Goal: Task Accomplishment & Management: Use online tool/utility

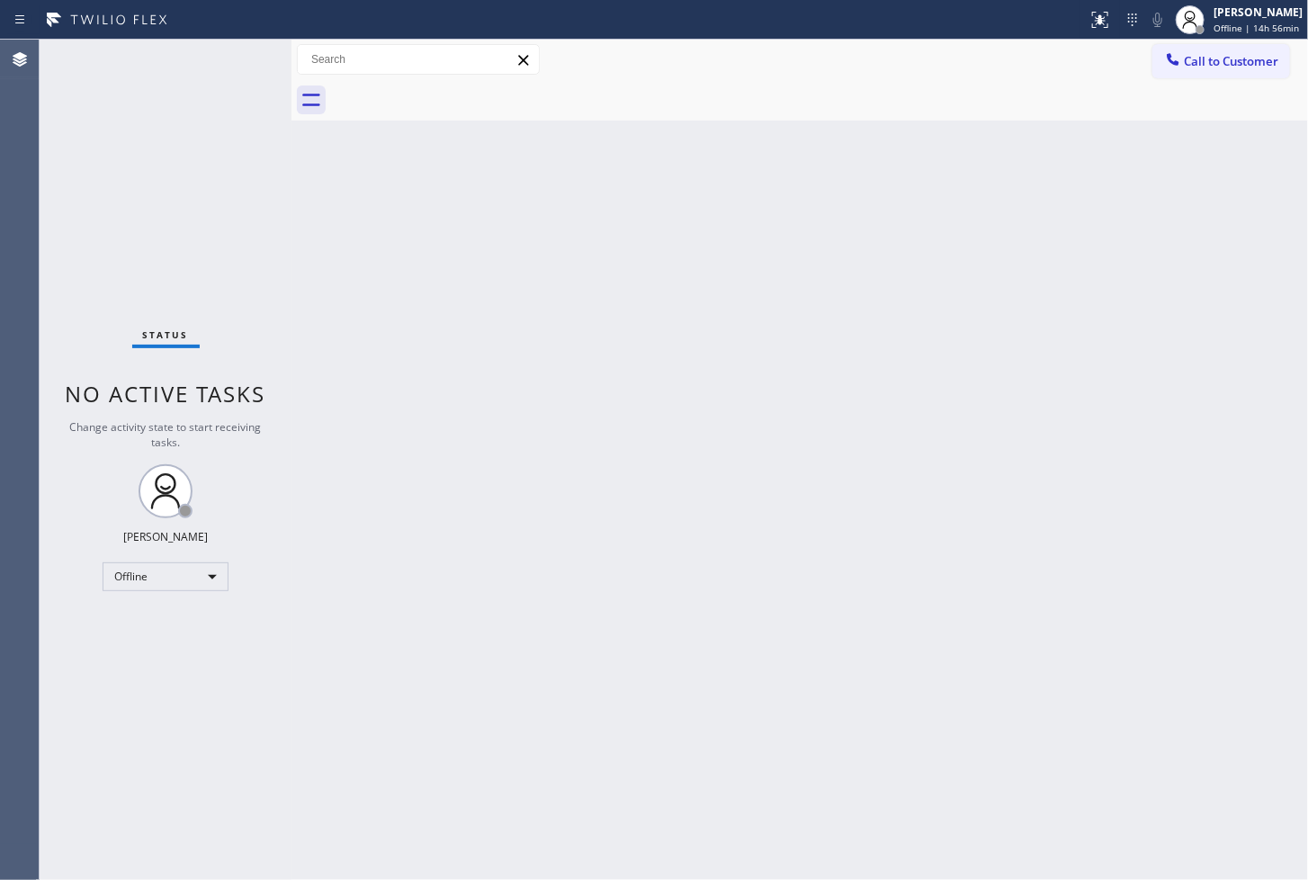
click at [635, 466] on div "Back to Dashboard Change Sender ID Customers Technicians Select a contact Outbo…" at bounding box center [799, 460] width 1017 height 840
click at [846, 651] on div "Back to Dashboard Change Sender ID Customers Technicians Select a contact Outbo…" at bounding box center [799, 460] width 1017 height 840
drag, startPoint x: 275, startPoint y: 119, endPoint x: 249, endPoint y: 127, distance: 27.3
click at [270, 123] on div "Status No active tasks Change activity state to start receiving tasks. Judy Ann…" at bounding box center [166, 460] width 252 height 840
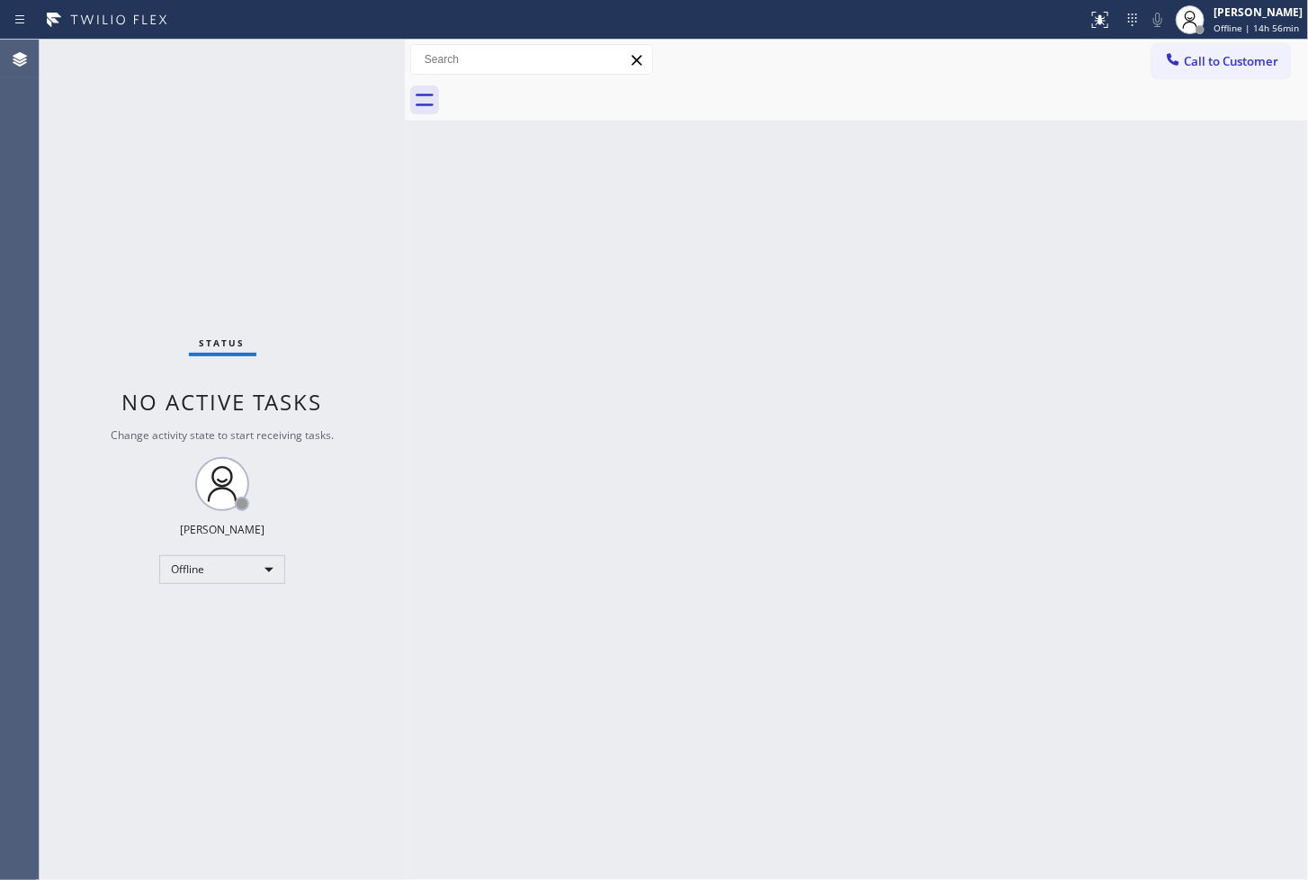
drag, startPoint x: 295, startPoint y: 137, endPoint x: 408, endPoint y: 157, distance: 115.1
click at [405, 157] on div at bounding box center [405, 460] width 0 height 840
click at [231, 76] on div "Status No active tasks Change activity state to start receiving tasks. Judy Ann…" at bounding box center [222, 460] width 365 height 840
click at [264, 576] on div "Offline" at bounding box center [222, 569] width 126 height 29
click at [258, 623] on li "Available" at bounding box center [221, 616] width 122 height 22
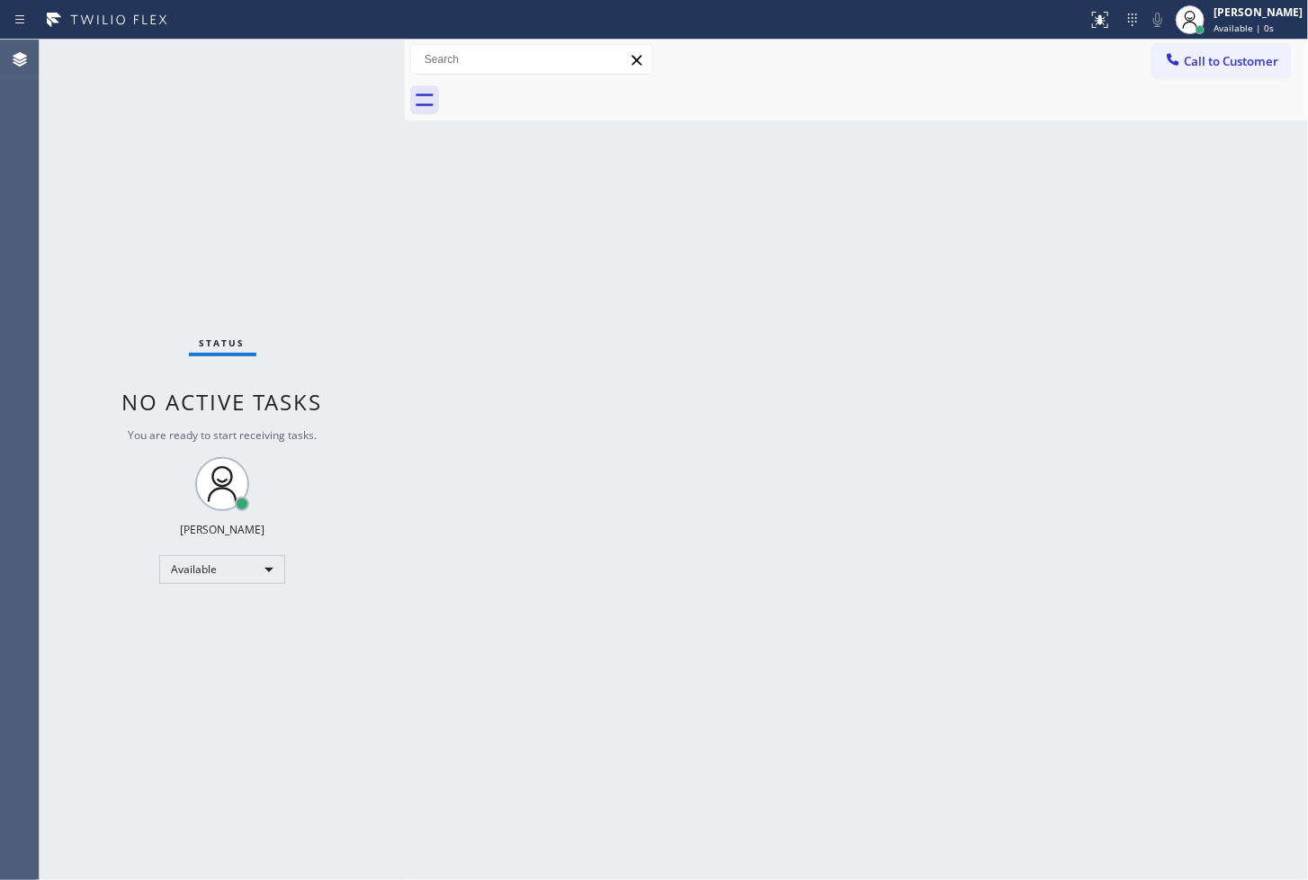
click at [365, 356] on div "Status No active tasks You are ready to start receiving tasks. Judy Anne Bernal…" at bounding box center [222, 460] width 365 height 840
click at [327, 157] on div "Status No active tasks You are ready to start receiving tasks. Judy Anne Bernal…" at bounding box center [222, 460] width 365 height 840
click at [345, 54] on div "Status No active tasks You are ready to start receiving tasks. Judy Anne Bernal…" at bounding box center [222, 460] width 365 height 840
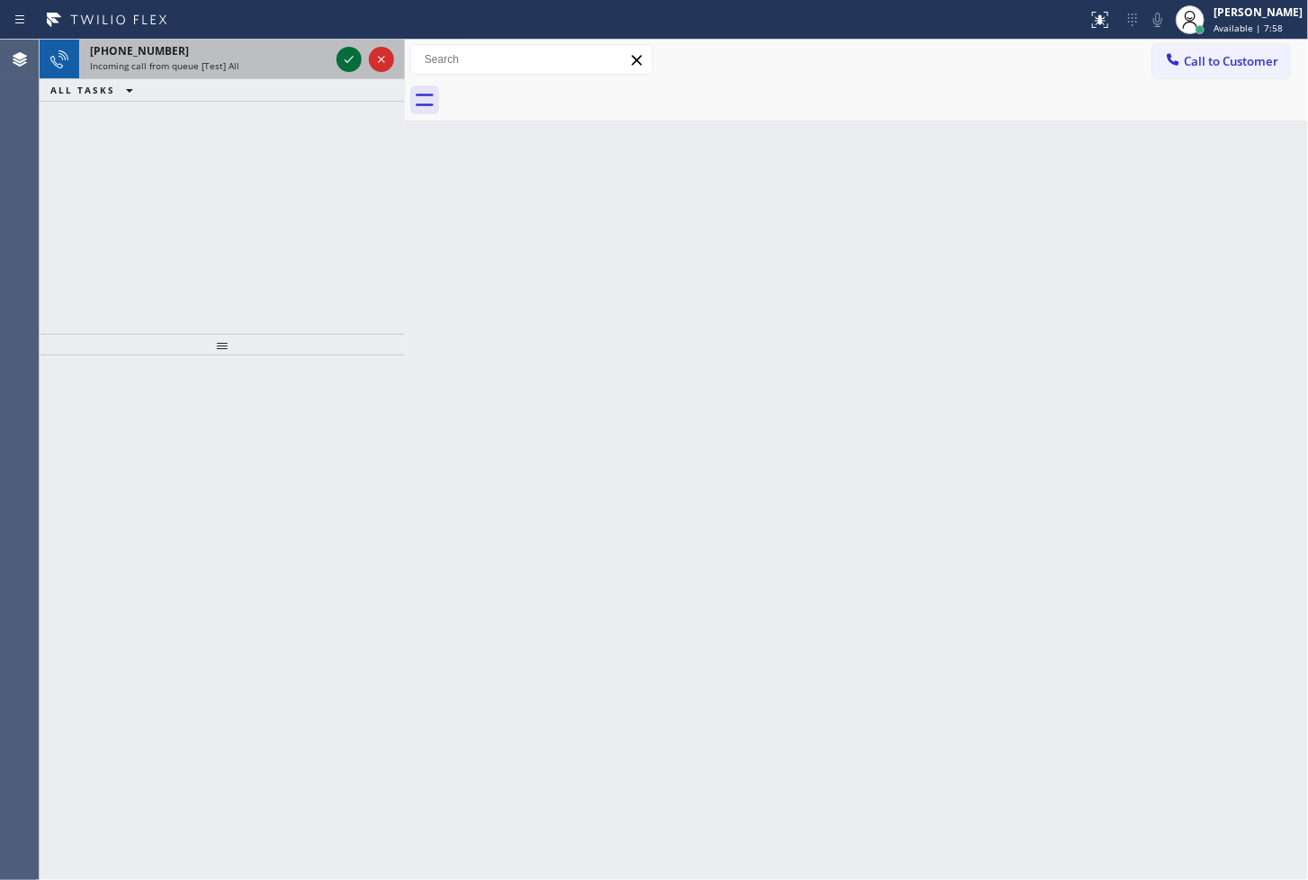
click at [345, 54] on icon at bounding box center [349, 60] width 22 height 22
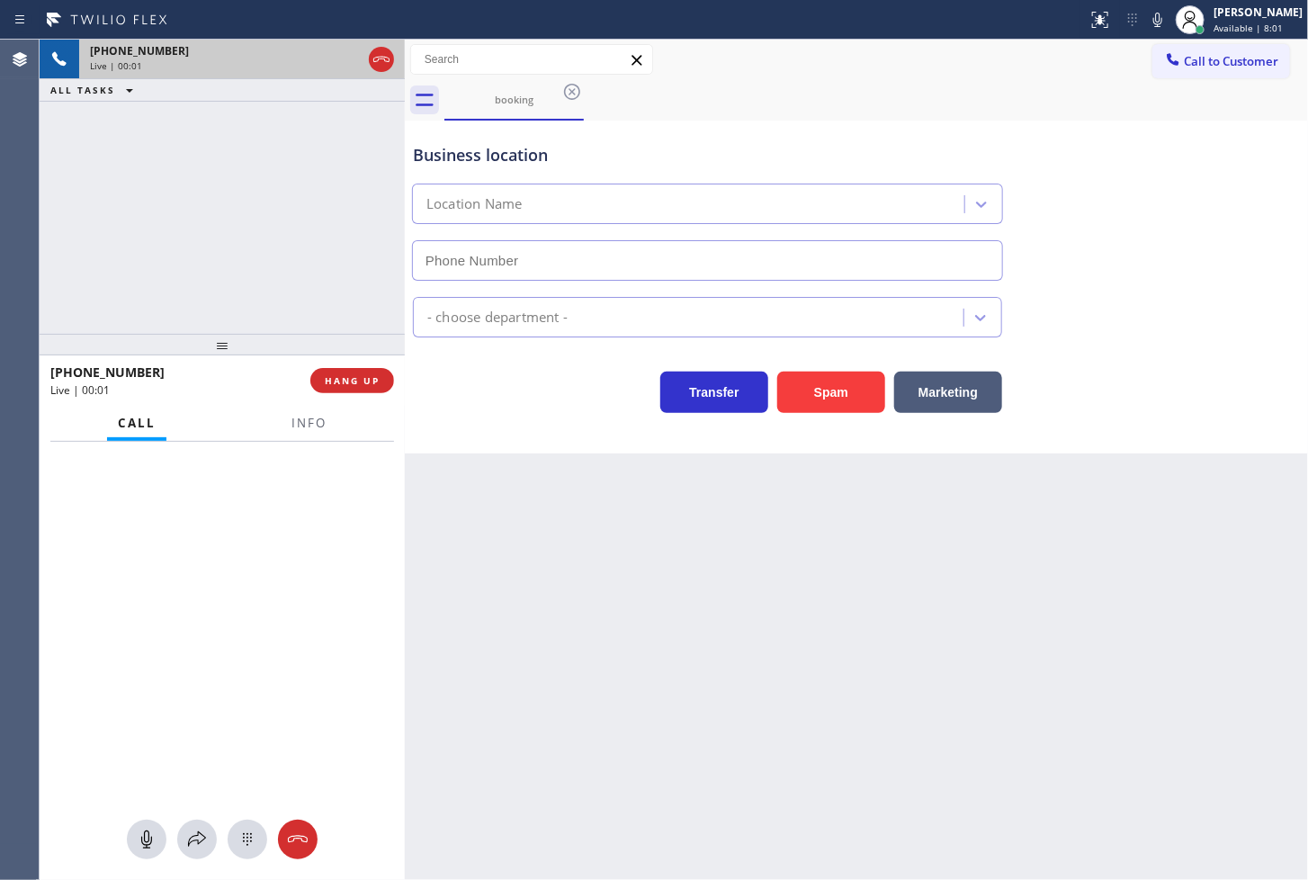
type input "(929) 325-2750"
click at [309, 427] on span "Info" at bounding box center [308, 423] width 35 height 16
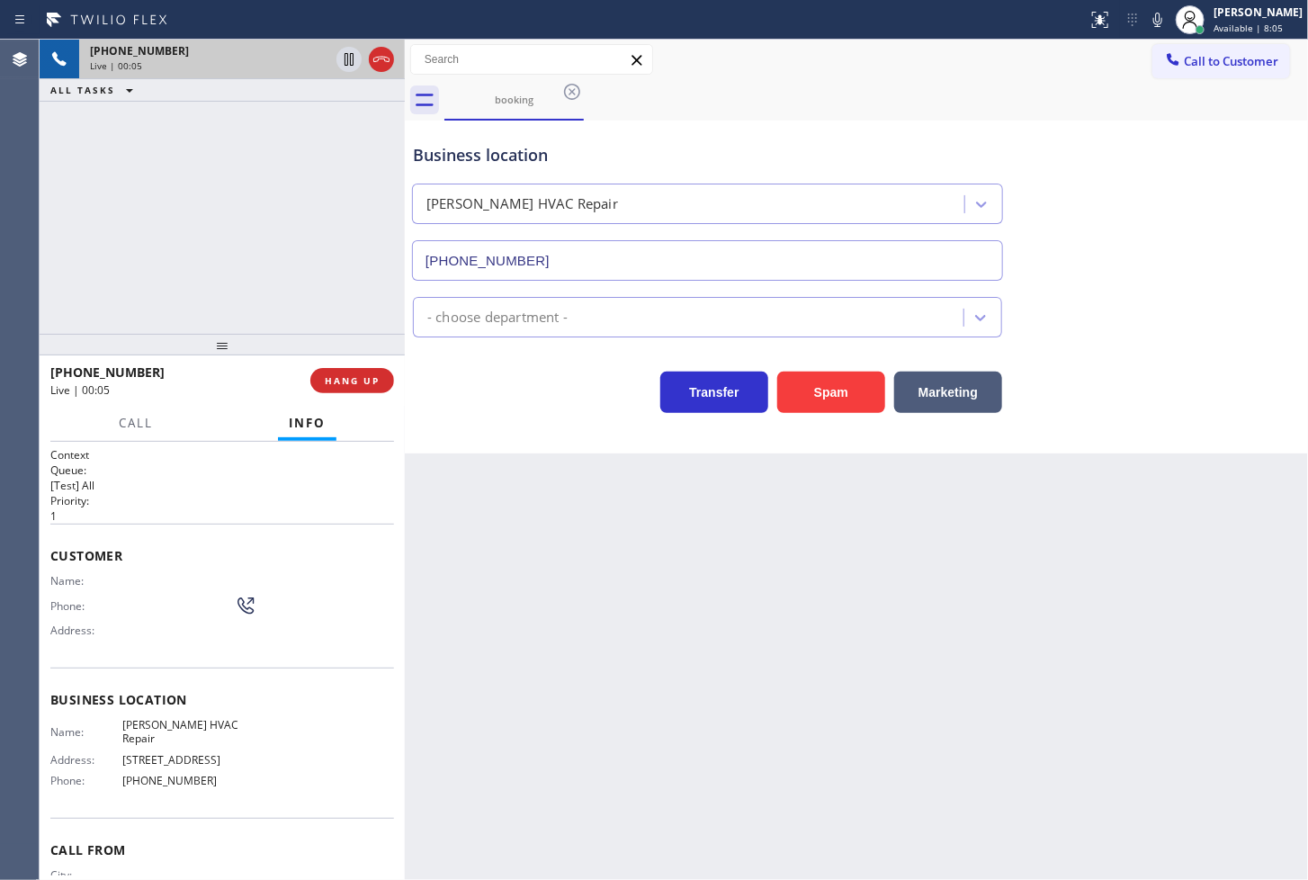
click at [473, 401] on div "Transfer Spam Marketing" at bounding box center [707, 388] width 596 height 50
drag, startPoint x: 124, startPoint y: 181, endPoint x: 339, endPoint y: 236, distance: 221.9
click at [178, 178] on div "+2349134287662 Live | 00:06 ALL TASKS ALL TASKS ACTIVE TASKS TASKS IN WRAP UP" at bounding box center [222, 187] width 365 height 294
click at [506, 388] on div "Transfer Spam Marketing" at bounding box center [707, 388] width 596 height 50
click at [121, 186] on div "+2349134287662 Live | 00:07 ALL TASKS ALL TASKS ACTIVE TASKS TASKS IN WRAP UP" at bounding box center [222, 187] width 365 height 294
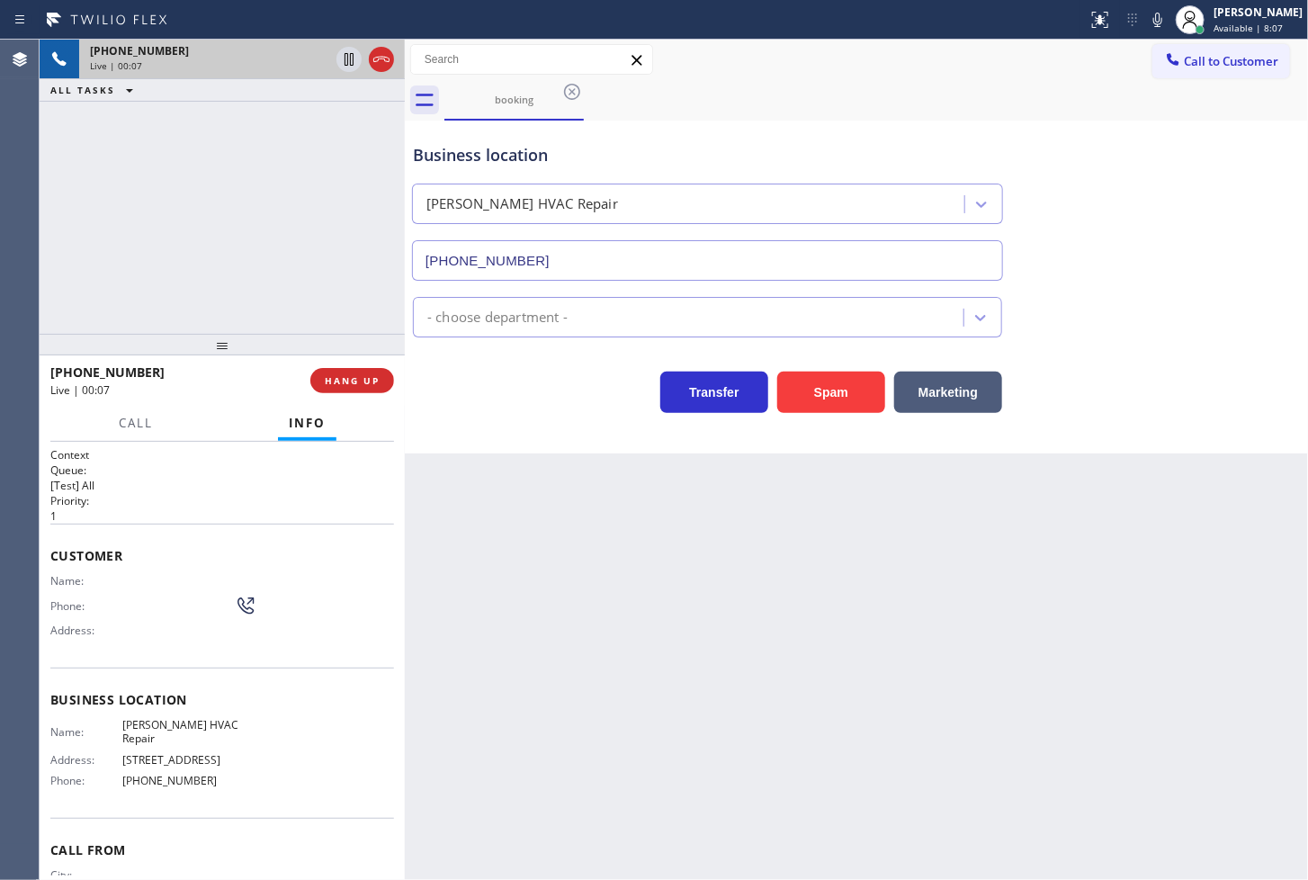
drag, startPoint x: 546, startPoint y: 435, endPoint x: 400, endPoint y: 355, distance: 165.9
click at [547, 435] on div "Business location Kraus HVAC Repair (929) 325-2750 - choose department - Transf…" at bounding box center [856, 287] width 903 height 333
click at [456, 390] on div "Transfer Spam Marketing" at bounding box center [707, 388] width 596 height 50
click at [331, 291] on div "+2349134287662 Live | 00:10 ALL TASKS ALL TASKS ACTIVE TASKS TASKS IN WRAP UP" at bounding box center [222, 187] width 365 height 294
click at [524, 421] on div "Business location Kraus HVAC Repair (929) 325-2750 - choose department - Transf…" at bounding box center [856, 287] width 903 height 333
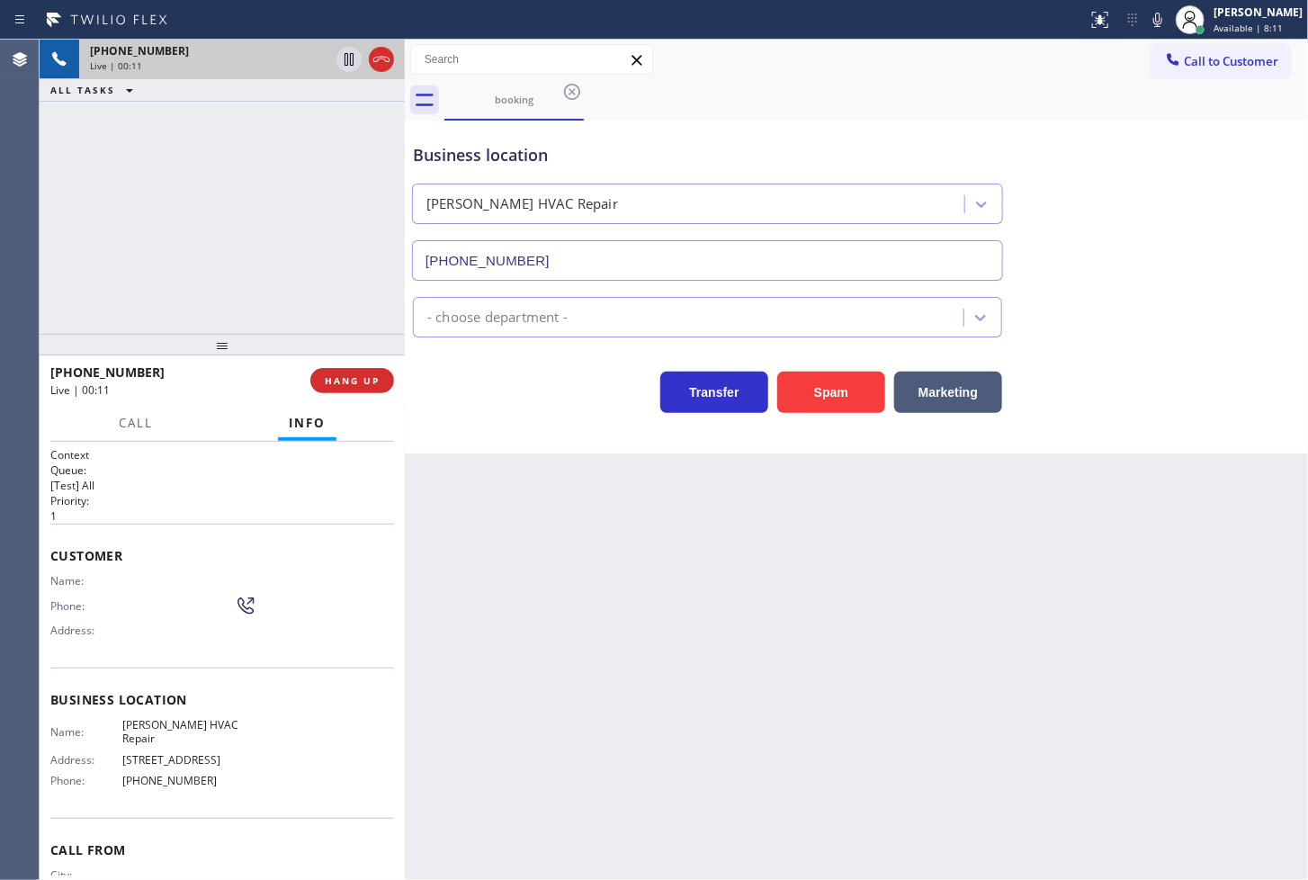
click at [524, 421] on div "Business location Kraus HVAC Repair (929) 325-2750 - choose department - Transf…" at bounding box center [856, 287] width 903 height 333
click at [299, 303] on div "+2349134287662 Live | 00:13 ALL TASKS ALL TASKS ACTIVE TASKS TASKS IN WRAP UP" at bounding box center [222, 187] width 365 height 294
click at [542, 426] on div "Business location Kraus HVAC Repair (929) 325-2750 - choose department - Transf…" at bounding box center [856, 287] width 903 height 333
click at [133, 212] on div "+2349134287662 Live | 00:15 ALL TASKS ALL TASKS ACTIVE TASKS TASKS IN WRAP UP" at bounding box center [222, 187] width 365 height 294
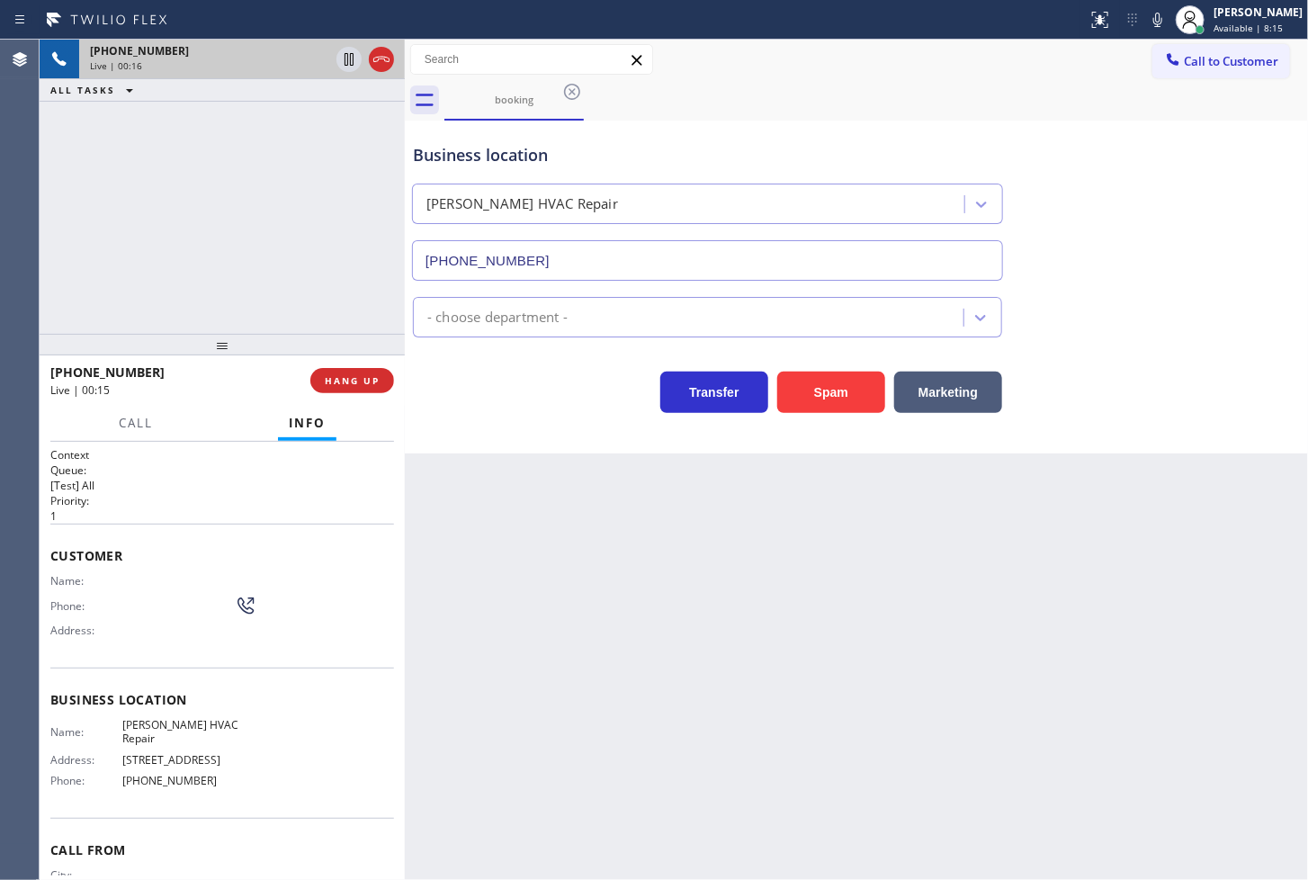
click at [468, 418] on div "Business location Kraus HVAC Repair (929) 325-2750 - choose department - Transf…" at bounding box center [856, 287] width 903 height 333
click at [336, 384] on span "HANG UP" at bounding box center [352, 380] width 55 height 13
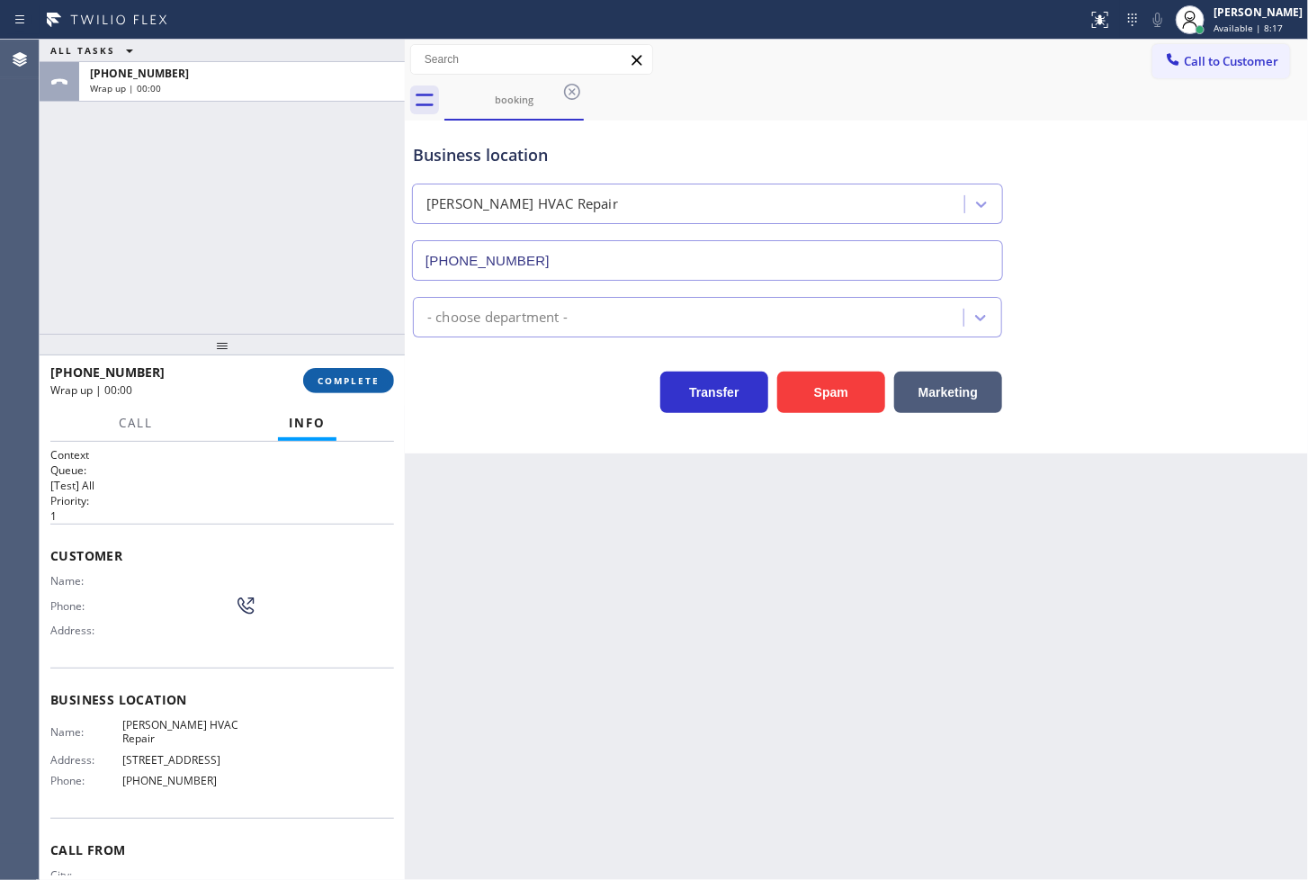
click at [336, 384] on span "COMPLETE" at bounding box center [349, 380] width 62 height 13
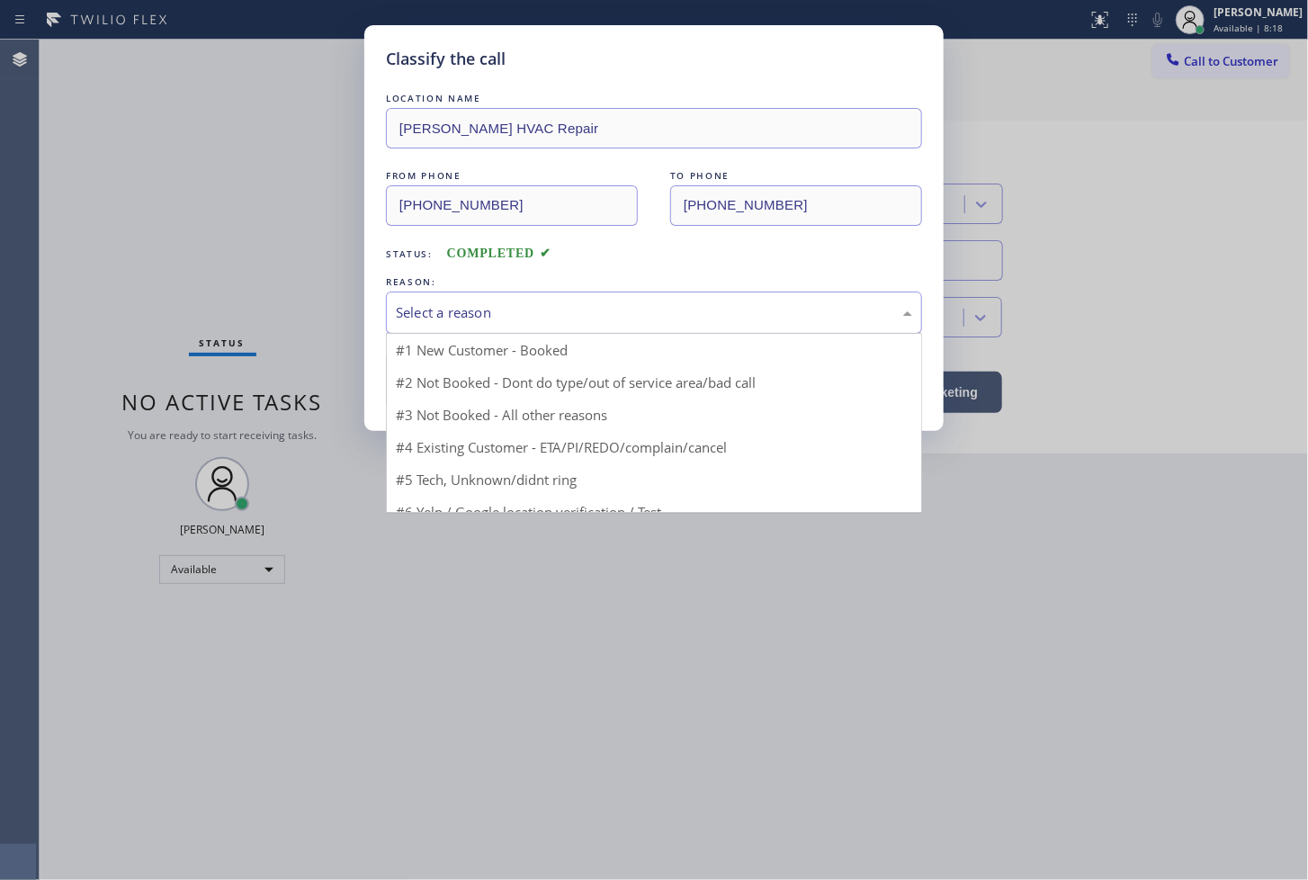
click at [447, 312] on div "Select a reason" at bounding box center [654, 312] width 516 height 21
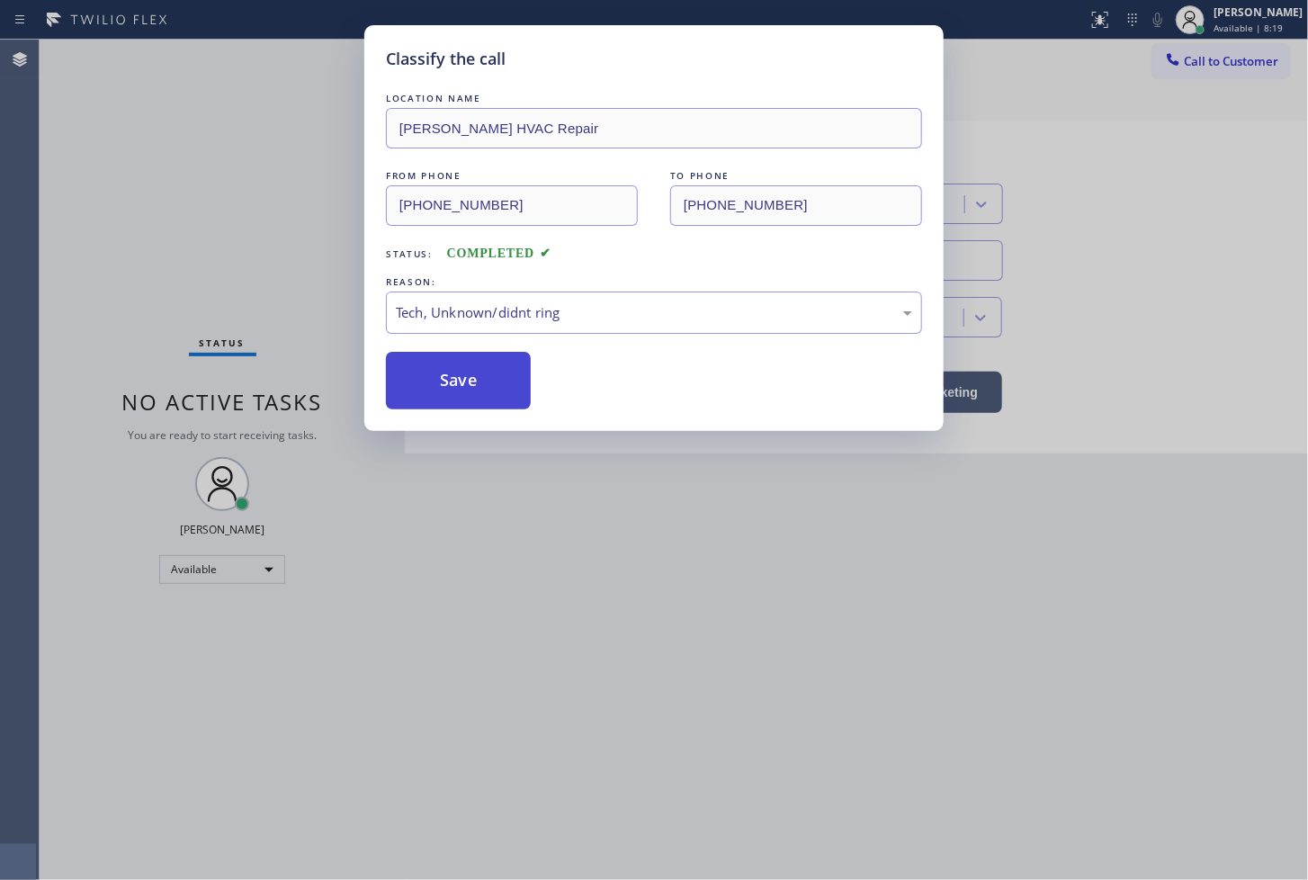
click at [498, 384] on button "Save" at bounding box center [458, 381] width 145 height 58
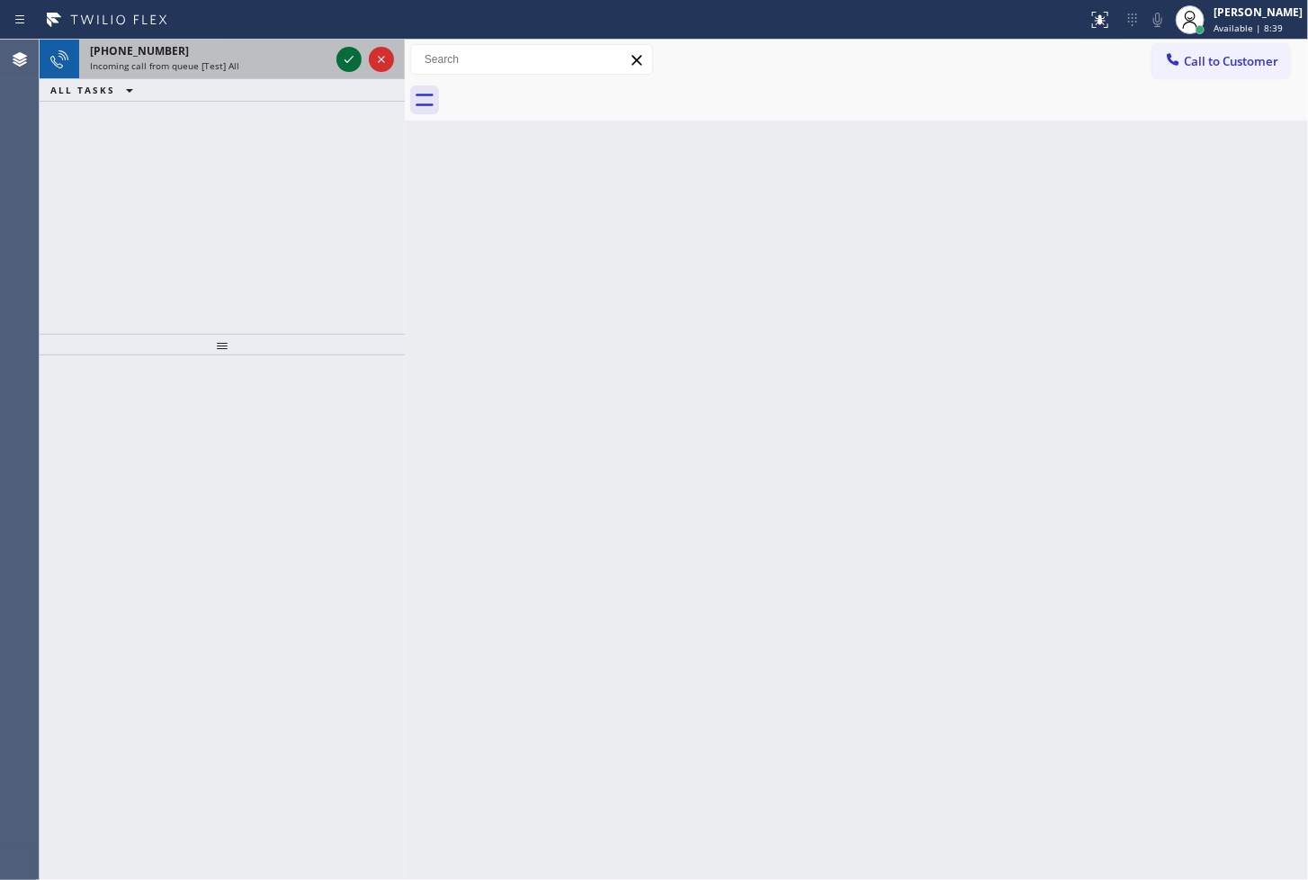
click at [345, 56] on icon at bounding box center [349, 60] width 22 height 22
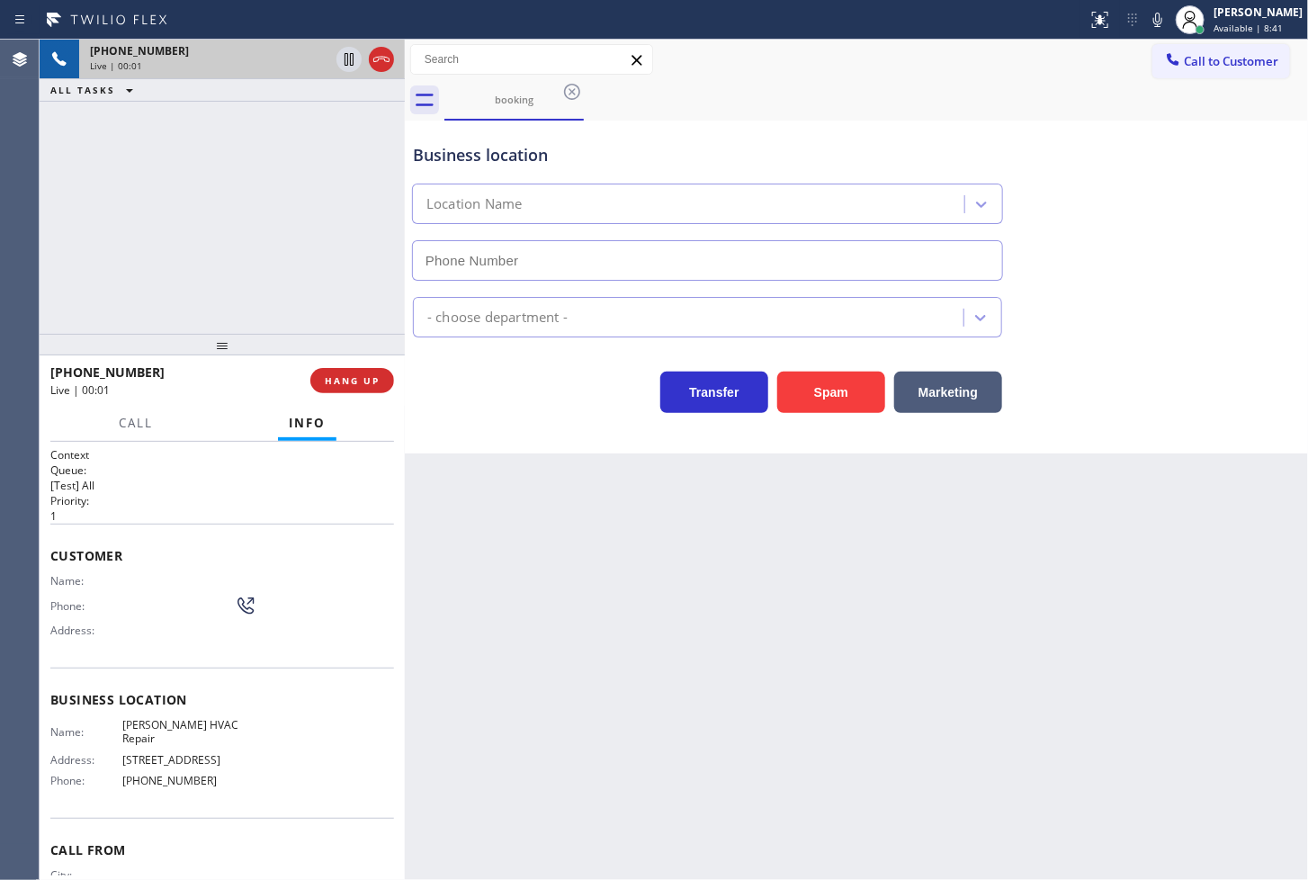
type input "(929) 325-2750"
click at [257, 231] on div "+2349134287662 Live | 00:07 ALL TASKS ALL TASKS ACTIVE TASKS TASKS IN WRAP UP" at bounding box center [222, 187] width 365 height 294
click at [536, 397] on div "Transfer Spam Marketing" at bounding box center [707, 388] width 596 height 50
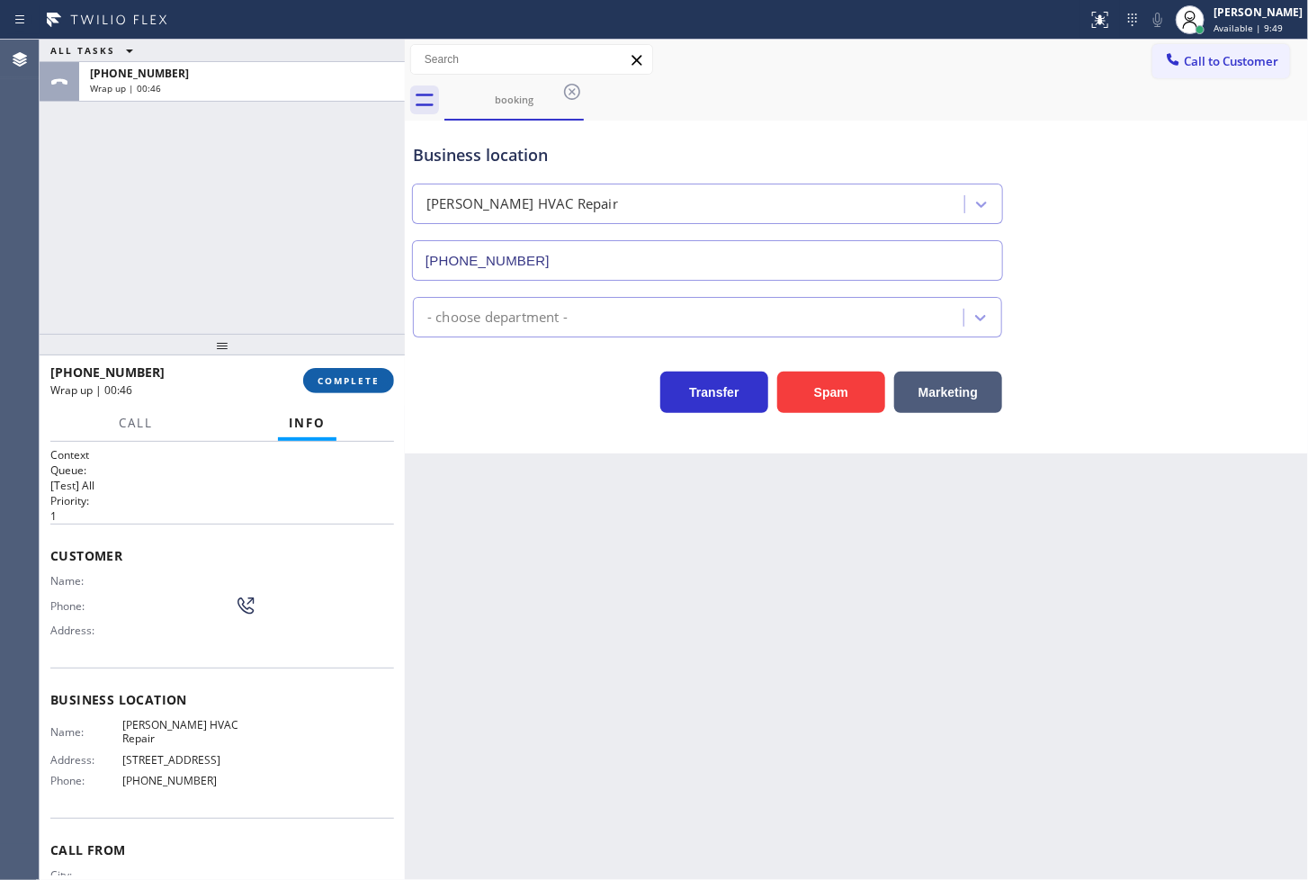
click at [353, 378] on span "COMPLETE" at bounding box center [349, 380] width 62 height 13
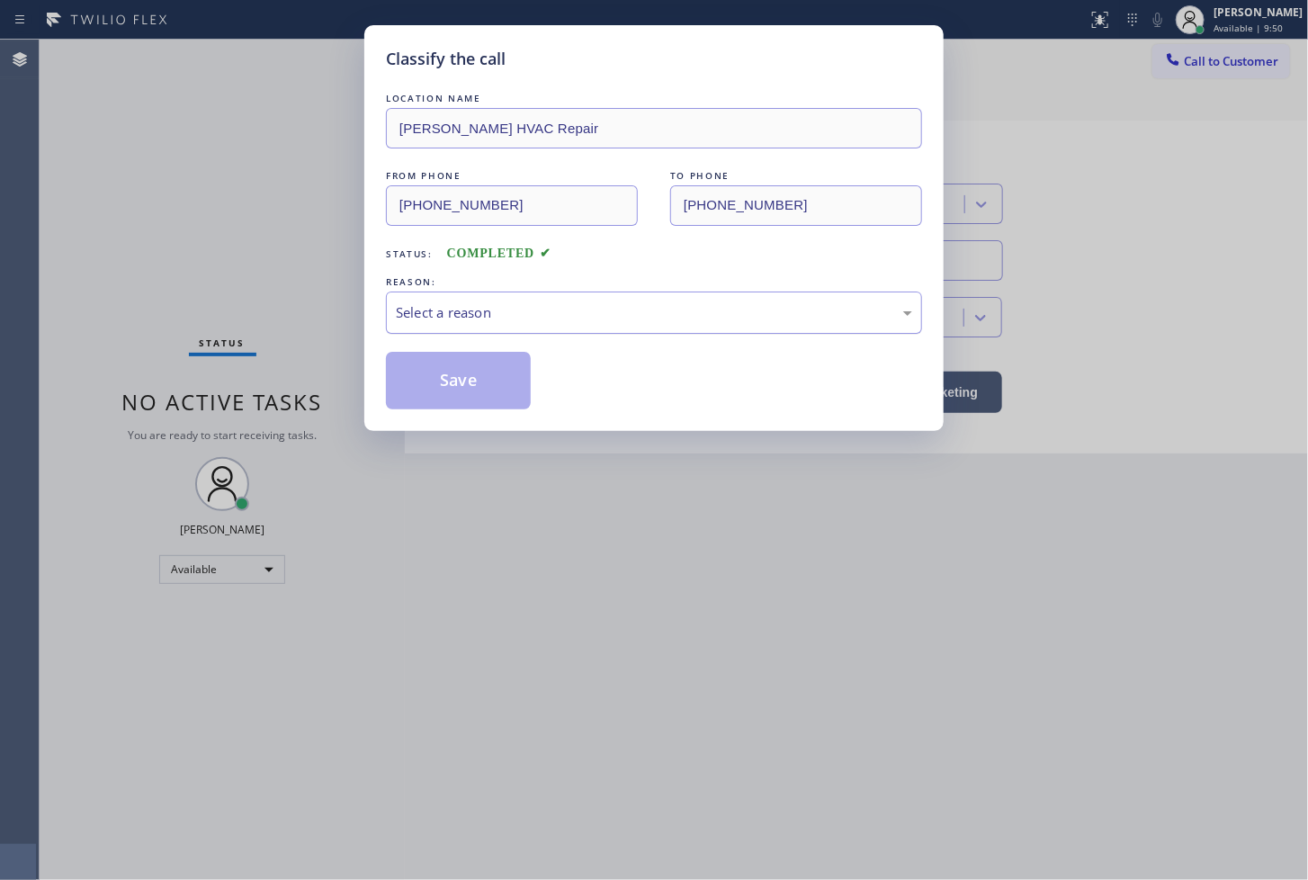
click at [471, 322] on div "Select a reason" at bounding box center [654, 312] width 516 height 21
click at [464, 387] on button "Save" at bounding box center [458, 381] width 145 height 58
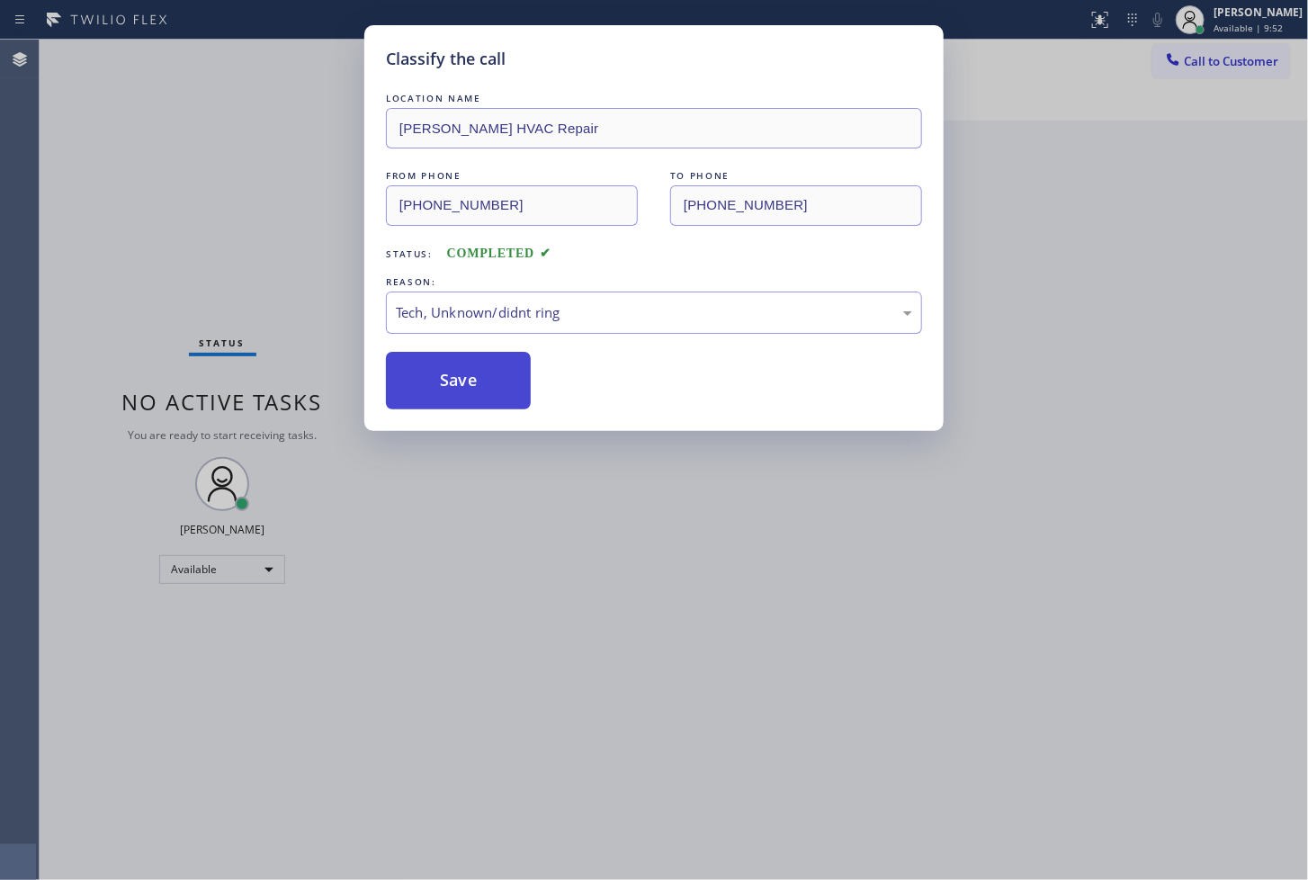
click at [464, 387] on button "Save" at bounding box center [458, 381] width 145 height 58
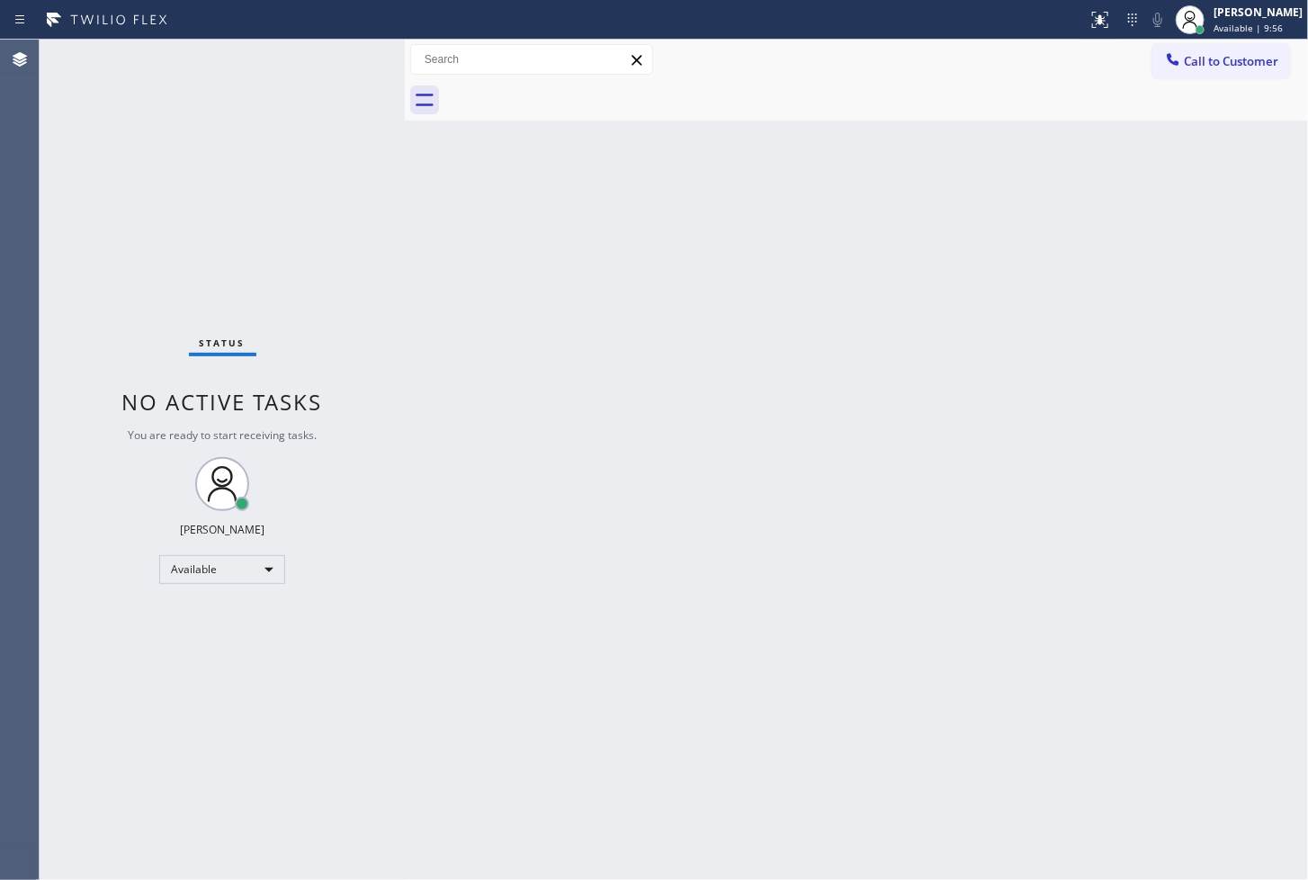
click at [214, 144] on div "Status No active tasks You are ready to start receiving tasks. Judy Anne Bernal…" at bounding box center [222, 460] width 365 height 840
click at [312, 146] on div "Status No active tasks You are ready to start receiving tasks. Judy Anne Bernal…" at bounding box center [222, 460] width 365 height 840
click at [340, 60] on div "Status No active tasks You are ready to start receiving tasks. Judy Anne Bernal…" at bounding box center [222, 460] width 365 height 840
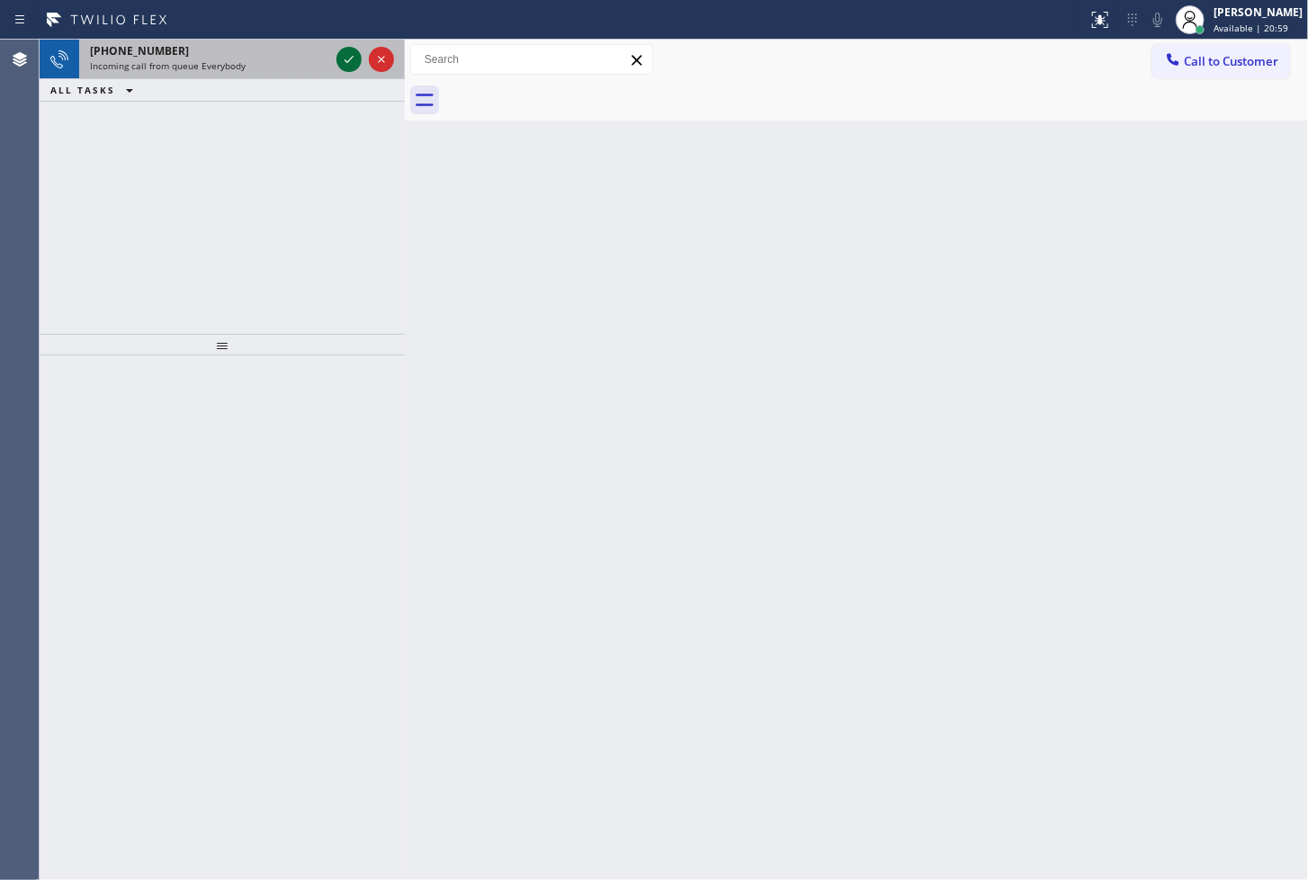
click at [351, 66] on icon at bounding box center [349, 60] width 22 height 22
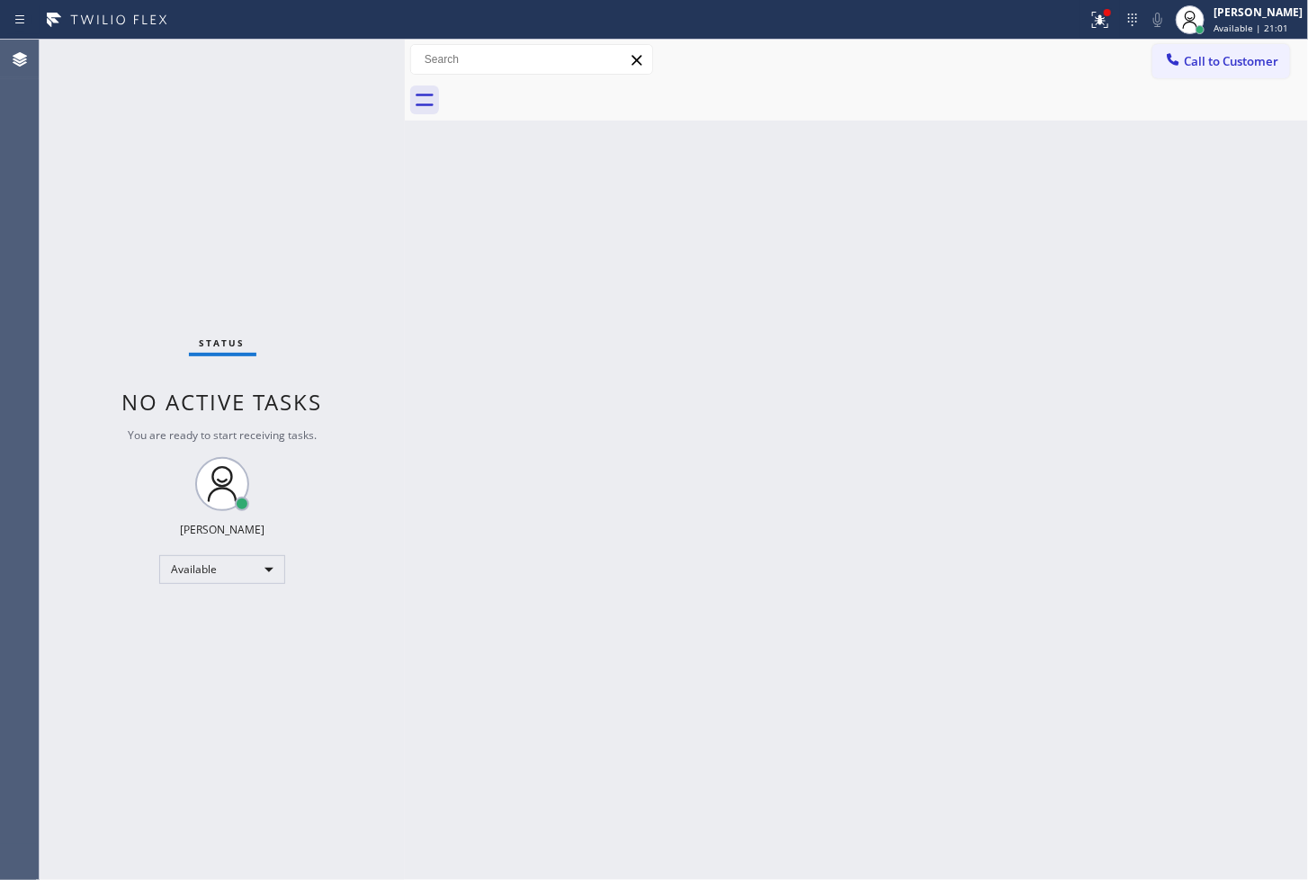
click at [351, 66] on div "Status No active tasks You are ready to start receiving tasks. Judy Anne Bernal…" at bounding box center [222, 460] width 365 height 840
click at [1092, 18] on icon at bounding box center [1100, 20] width 16 height 16
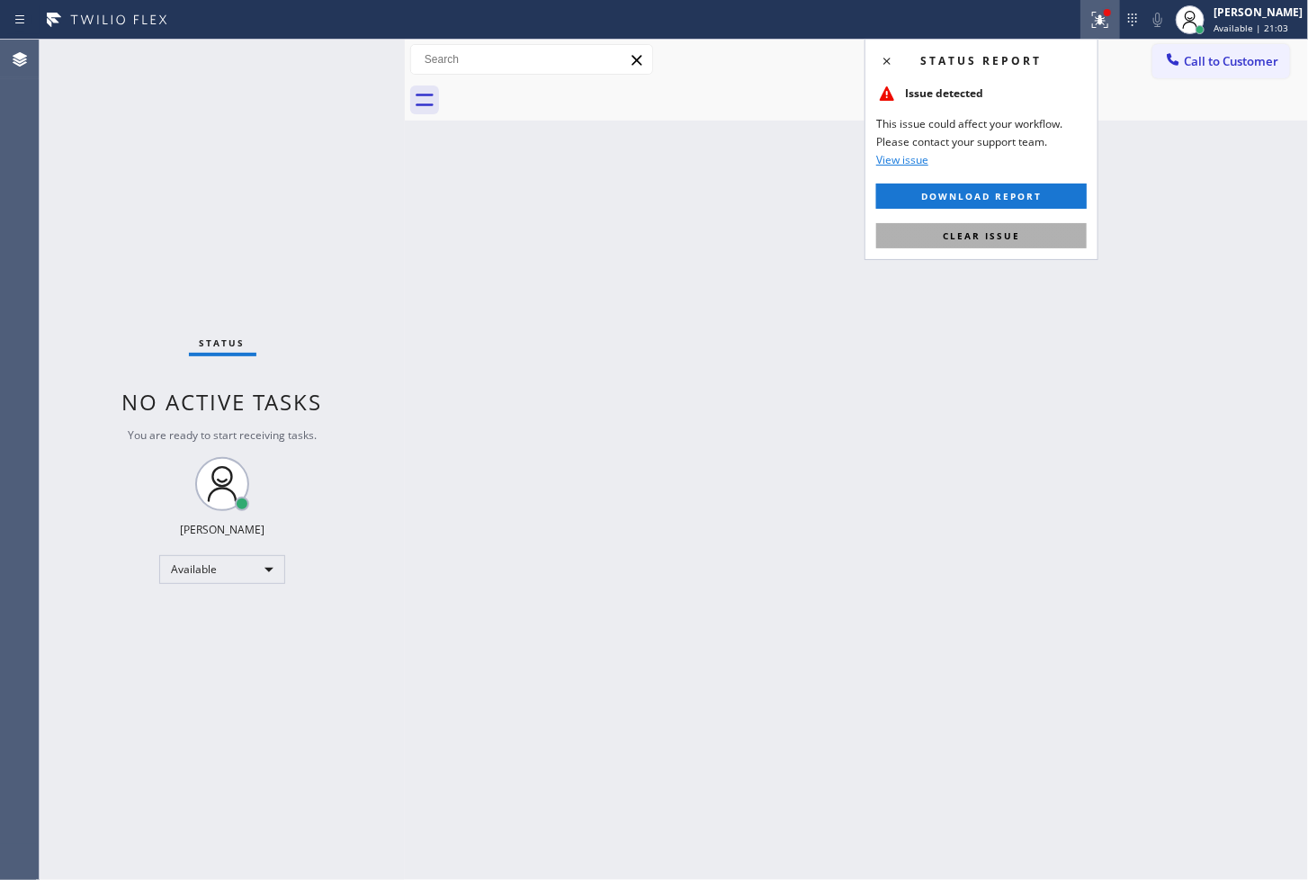
click at [1036, 240] on button "Clear issue" at bounding box center [981, 235] width 211 height 25
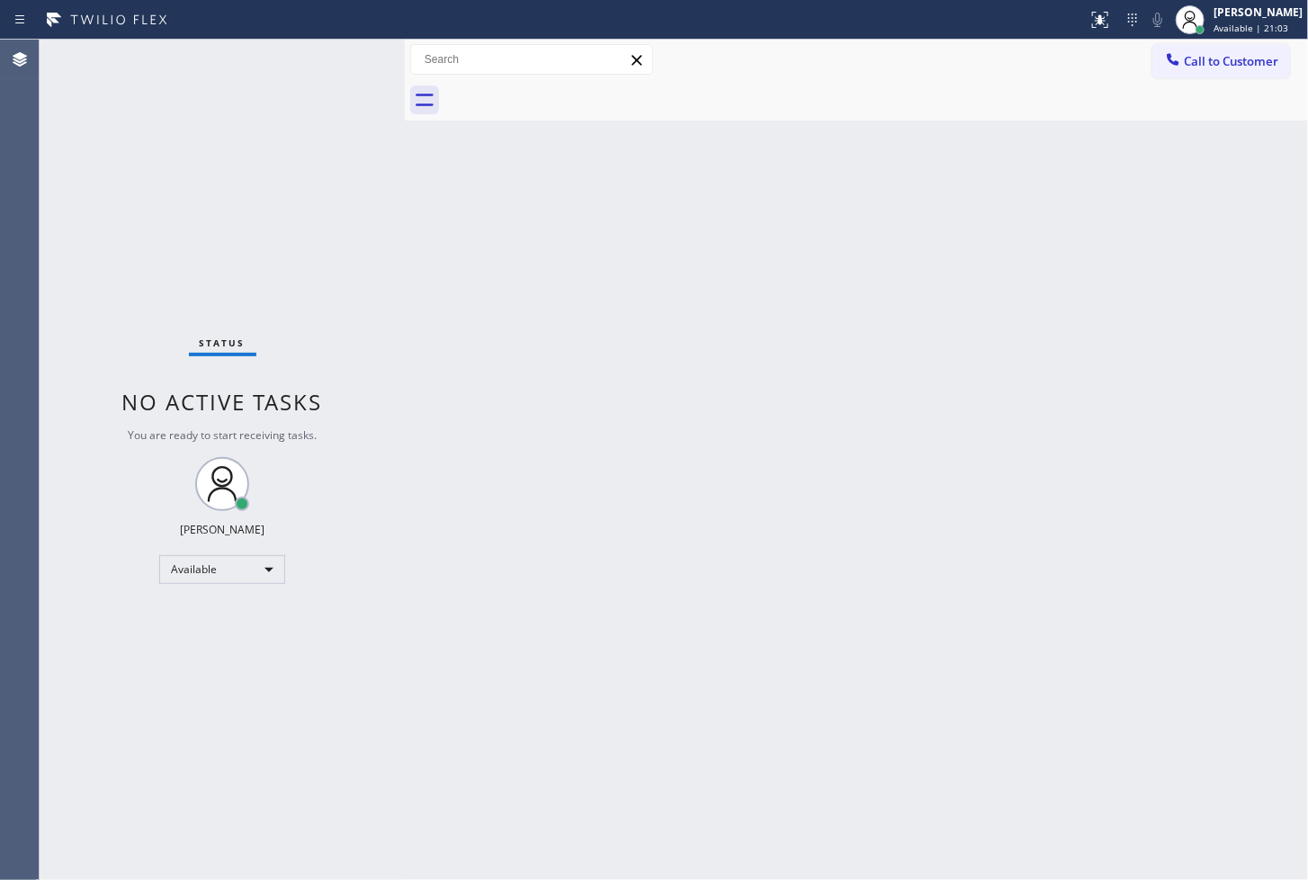
click at [390, 277] on div "Status No active tasks You are ready to start receiving tasks. Judy Anne Bernal…" at bounding box center [222, 460] width 365 height 840
click at [349, 67] on div "Status No active tasks You are ready to start receiving tasks. Judy Anne Bernal…" at bounding box center [222, 460] width 365 height 840
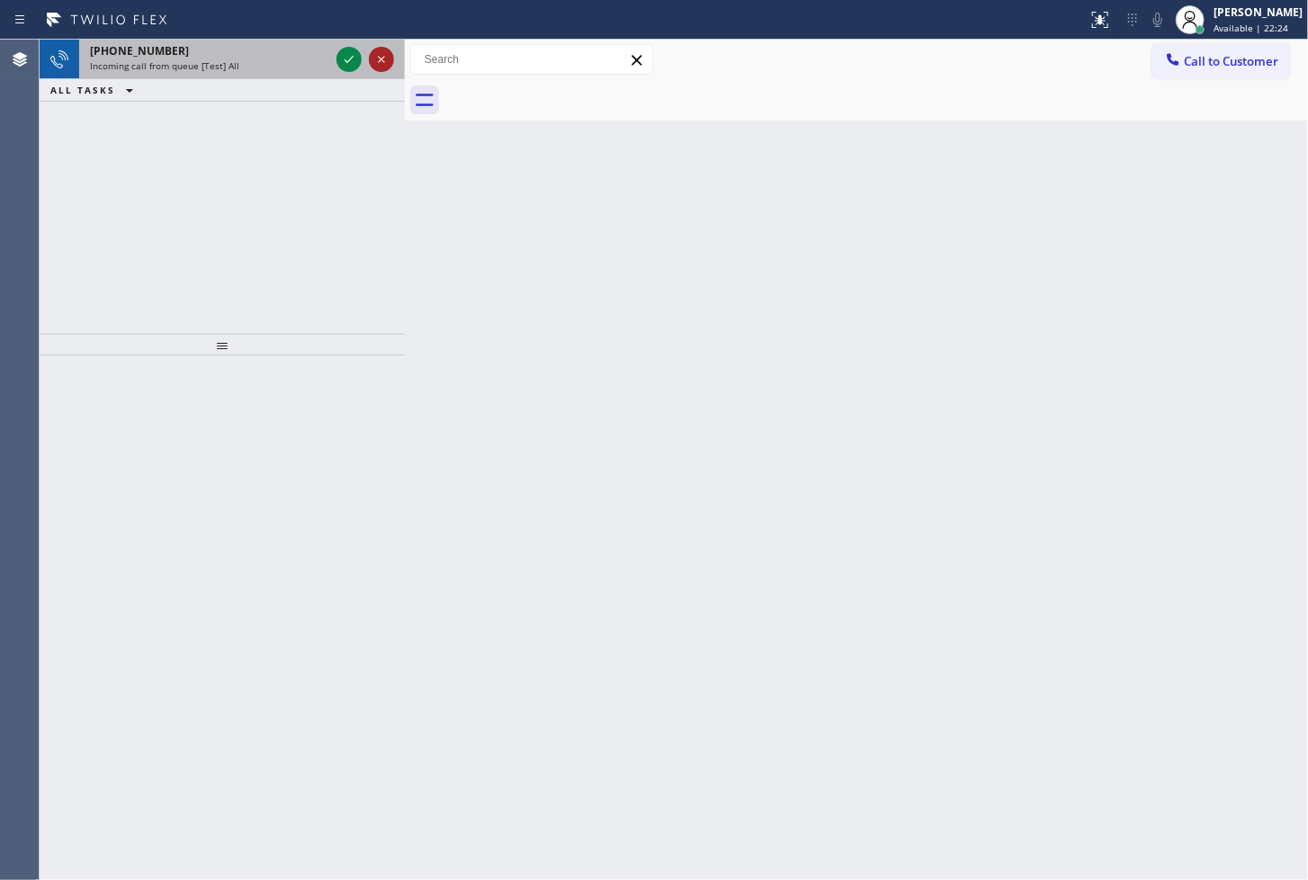
click at [375, 49] on icon at bounding box center [382, 60] width 22 height 22
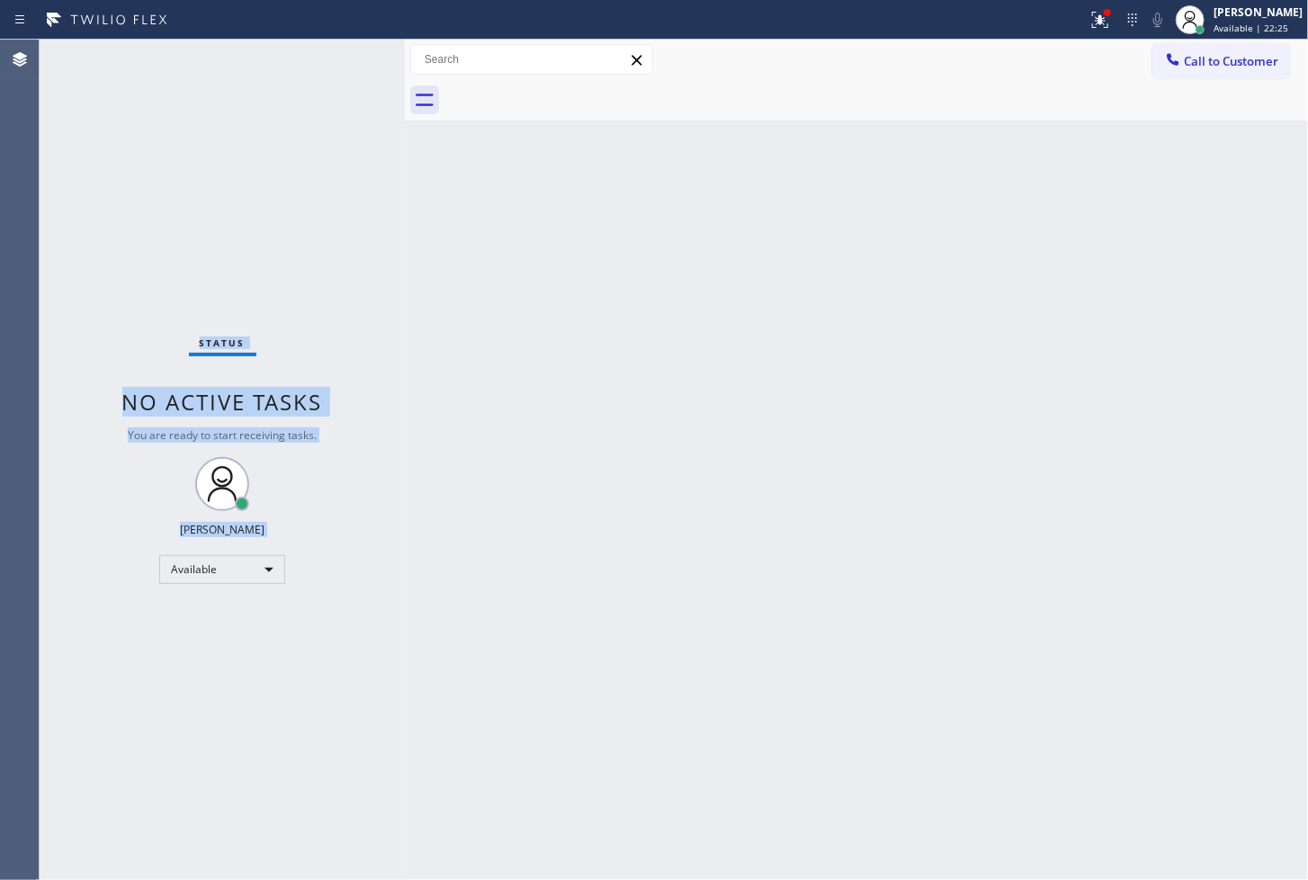
click at [343, 58] on div "Status No active tasks You are ready to start receiving tasks. Judy Anne Bernal…" at bounding box center [222, 460] width 365 height 840
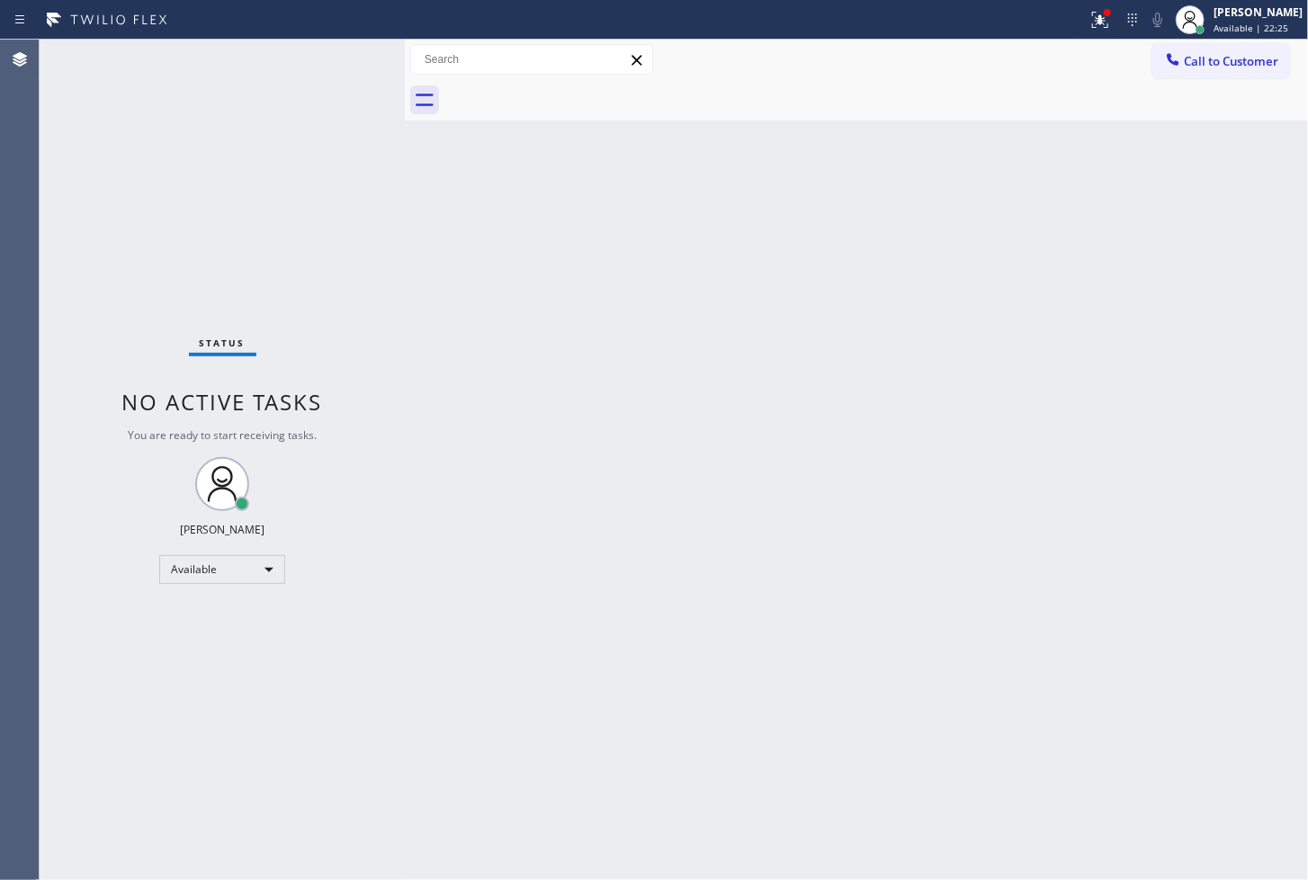
click at [343, 58] on div "Status No active tasks You are ready to start receiving tasks. Judy Anne Bernal…" at bounding box center [222, 460] width 365 height 840
click at [1089, 16] on icon at bounding box center [1100, 20] width 22 height 22
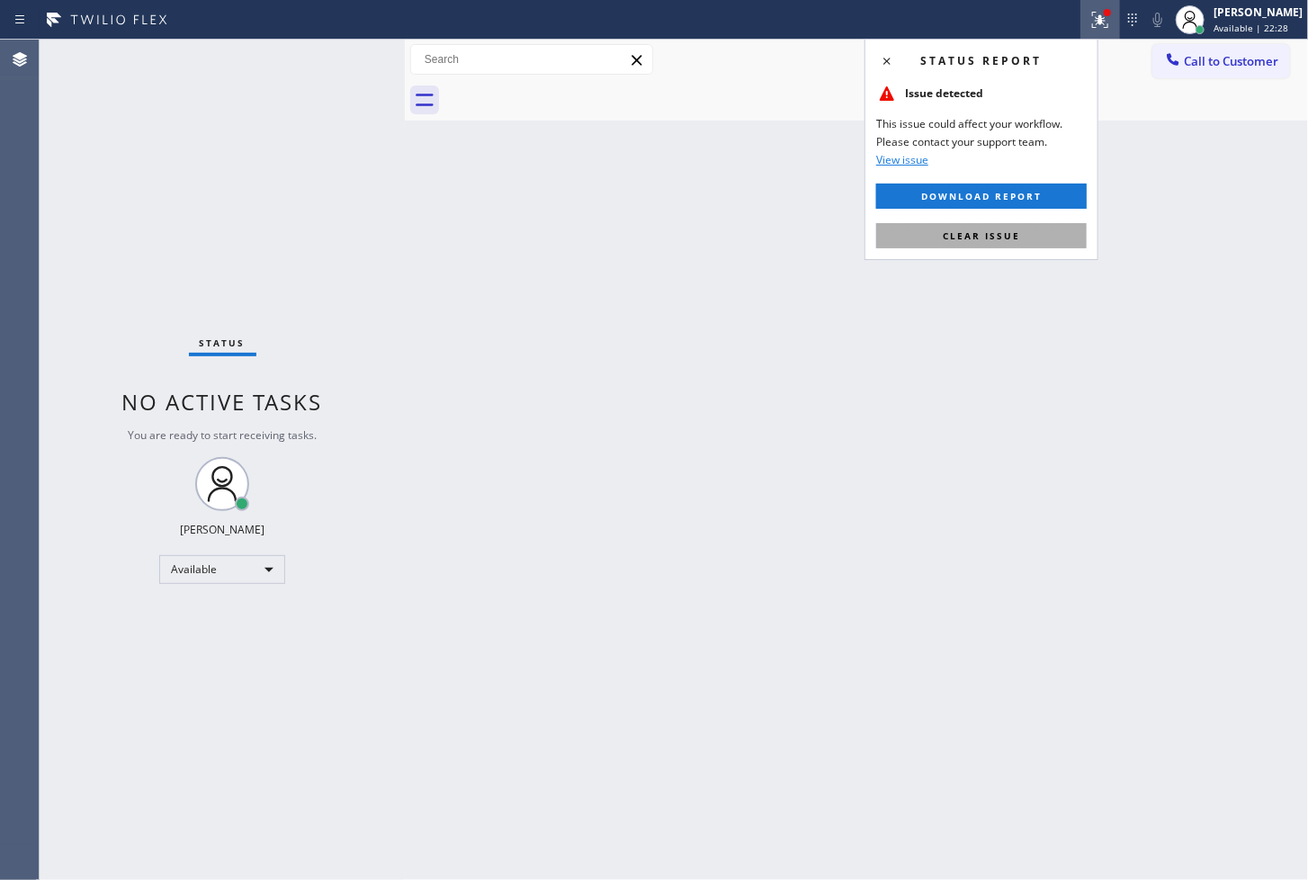
click at [1045, 232] on button "Clear issue" at bounding box center [981, 235] width 211 height 25
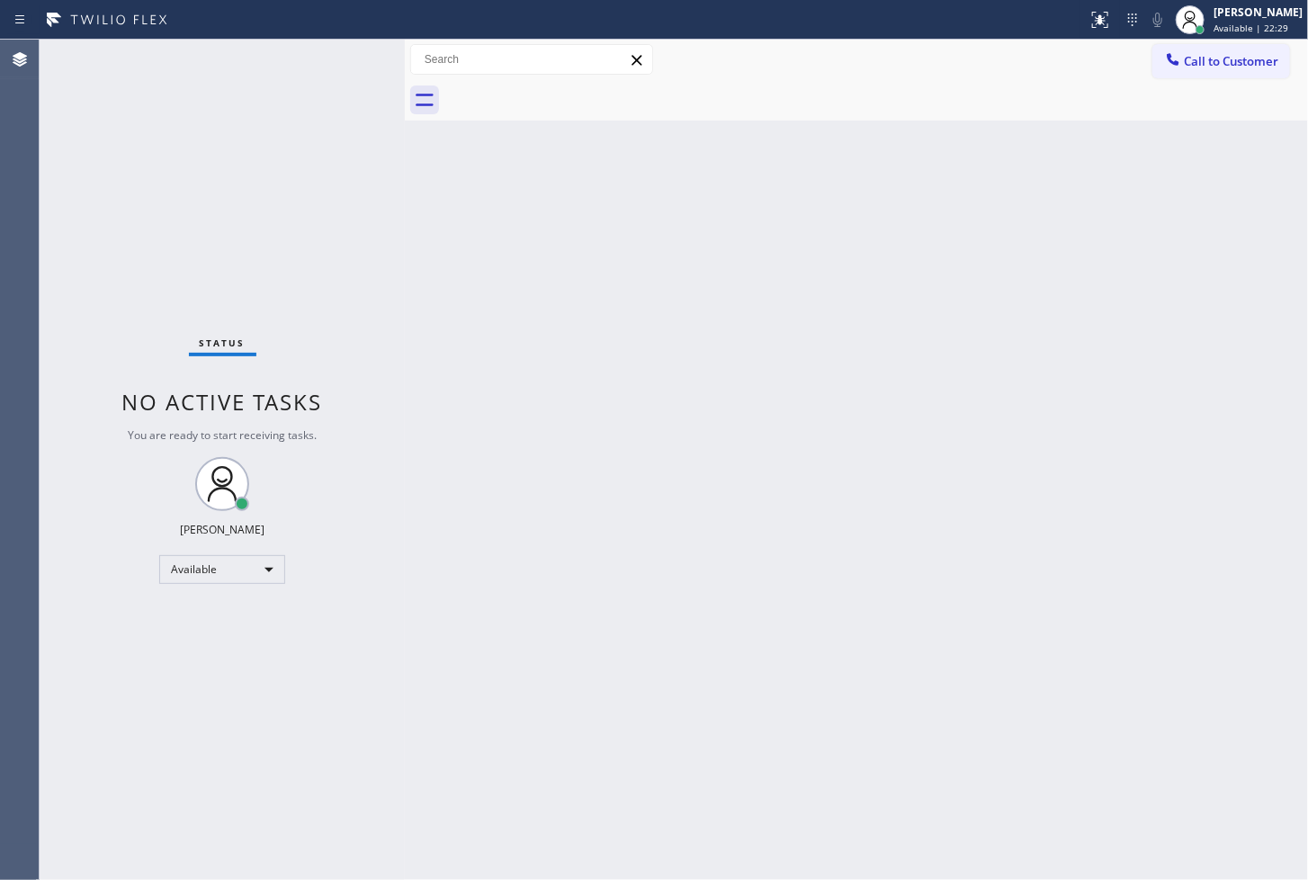
click at [333, 58] on div "Status No active tasks You are ready to start receiving tasks. Judy Anne Bernal…" at bounding box center [222, 460] width 365 height 840
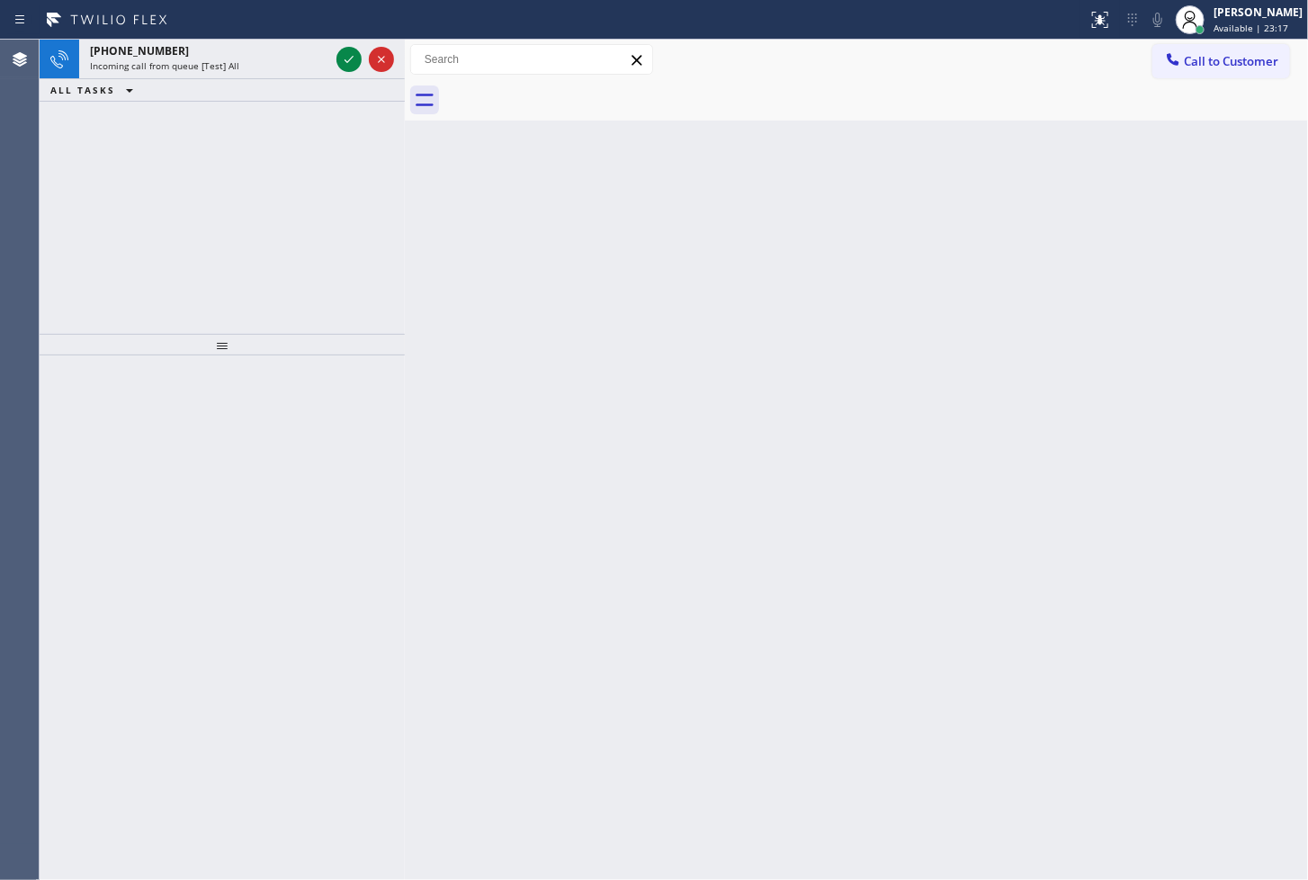
click at [333, 58] on div at bounding box center [365, 60] width 65 height 40
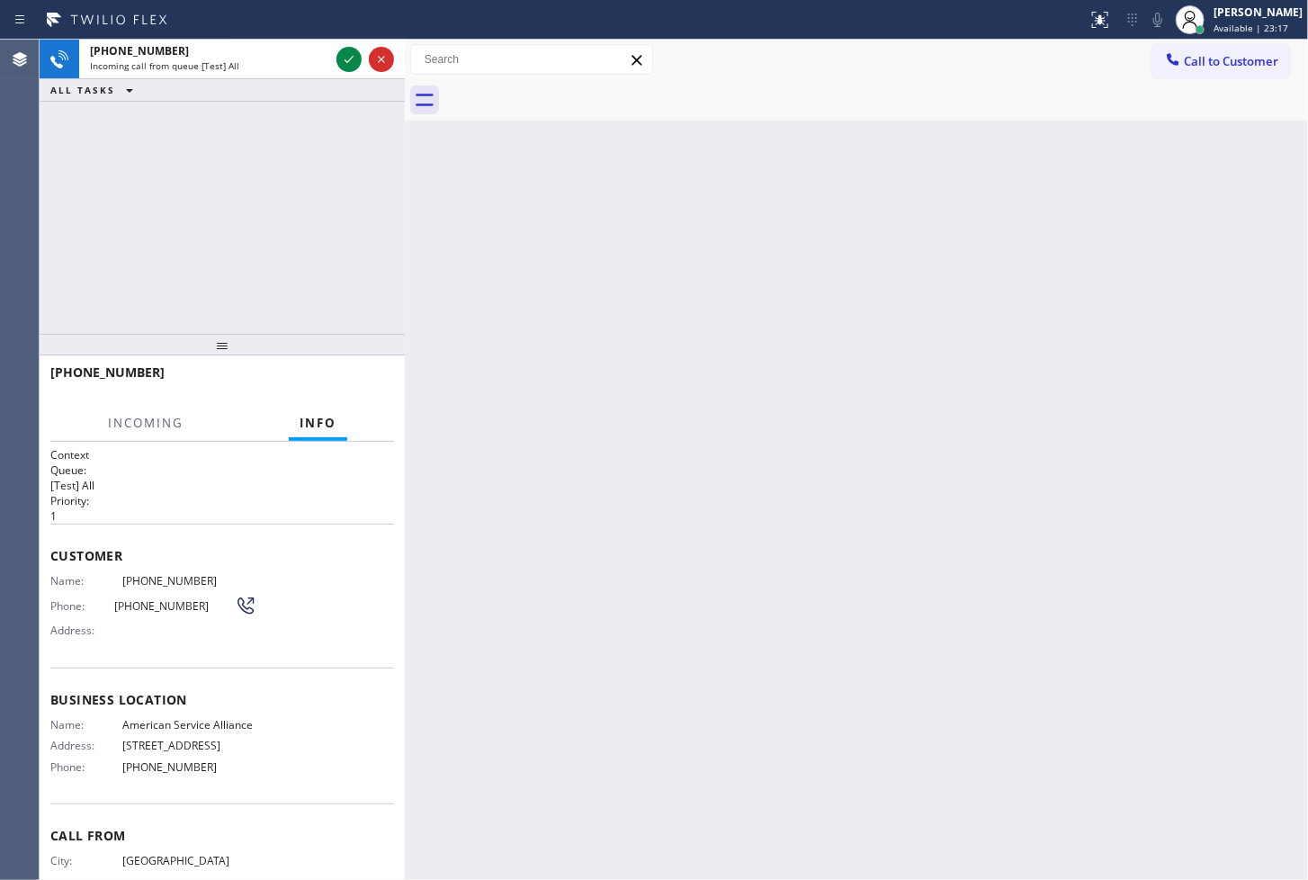
click at [333, 58] on div at bounding box center [365, 60] width 65 height 40
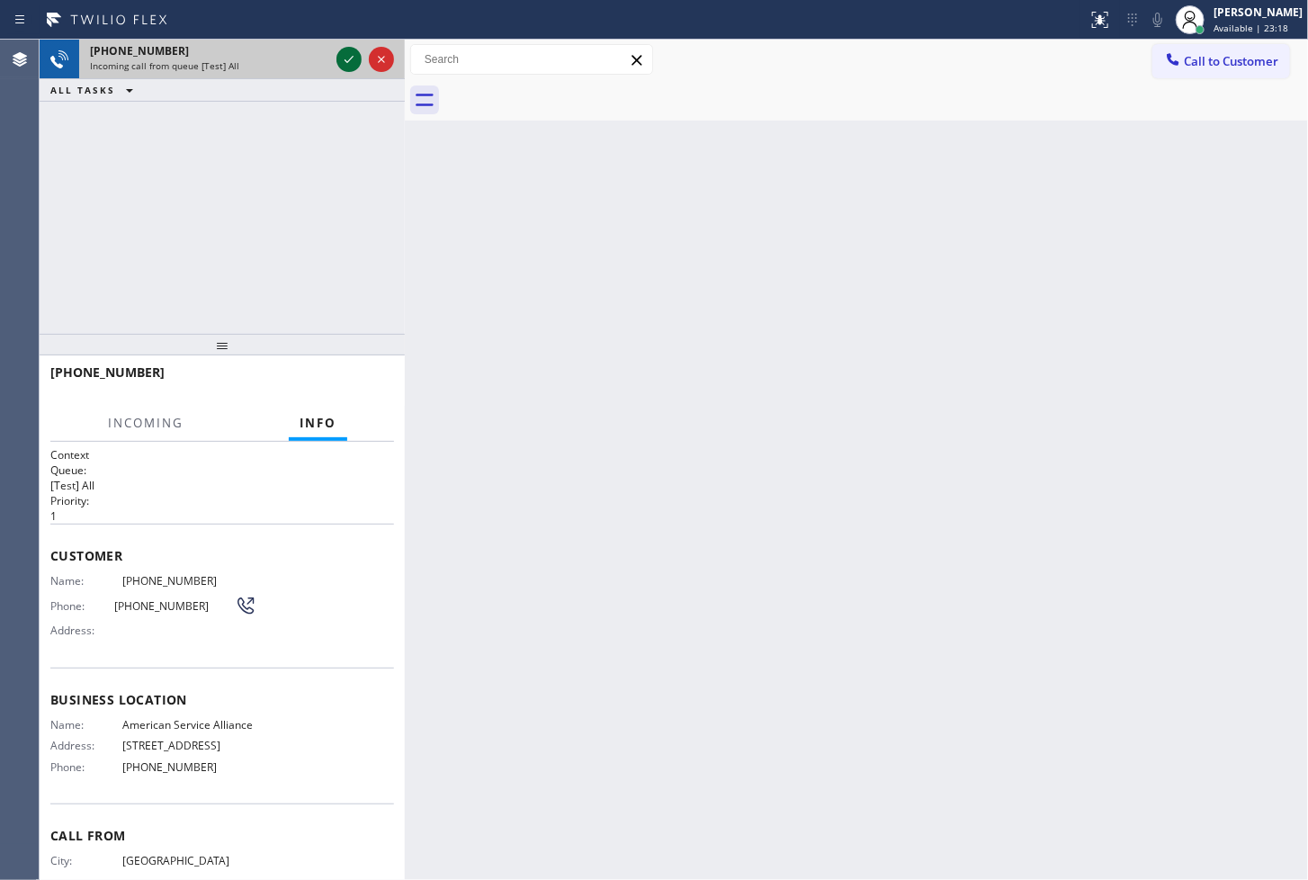
click at [346, 57] on icon at bounding box center [349, 60] width 22 height 22
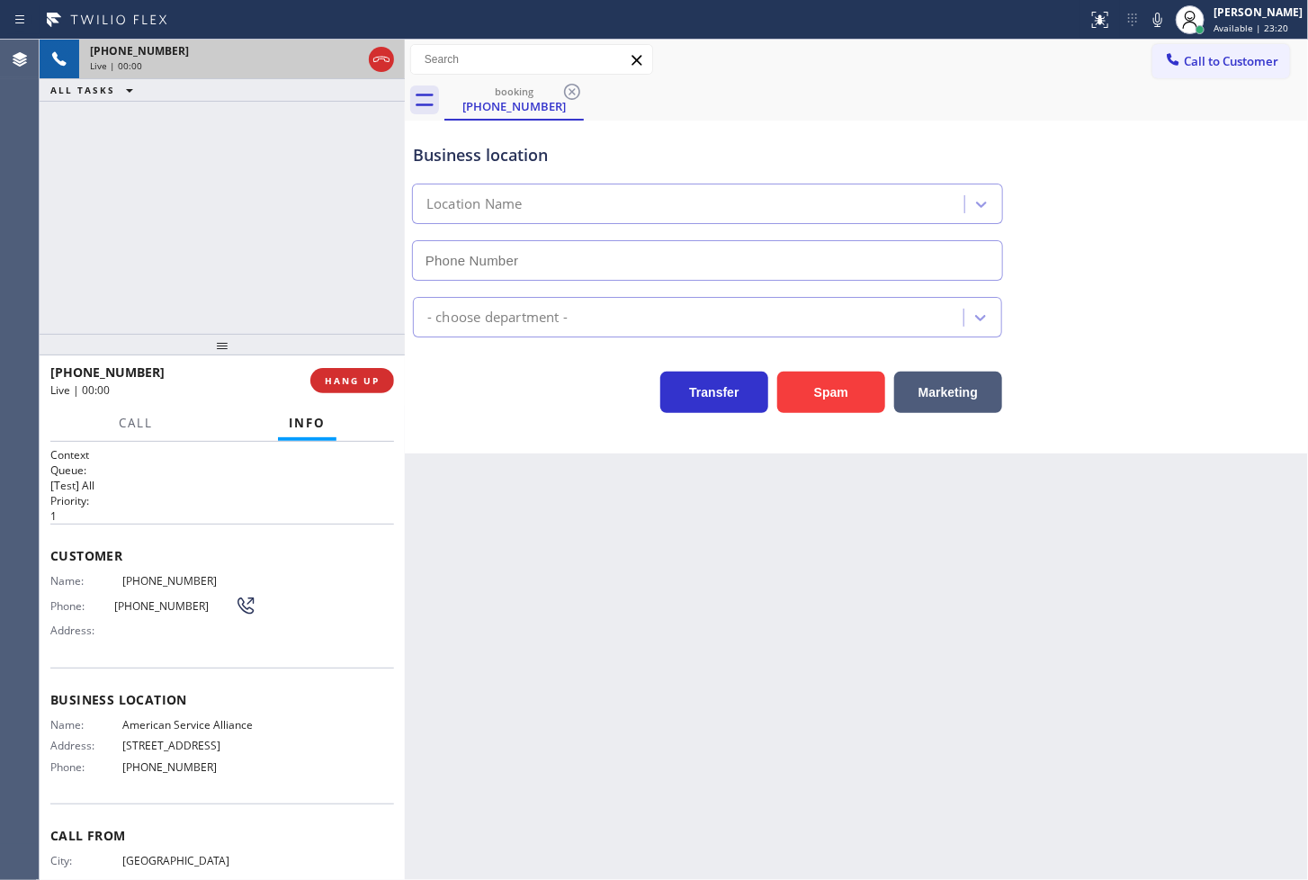
type input "(888) 859-4448"
click at [1147, 13] on icon at bounding box center [1158, 20] width 22 height 22
click at [1147, 16] on icon at bounding box center [1158, 20] width 22 height 22
click at [1147, 12] on icon at bounding box center [1158, 20] width 22 height 22
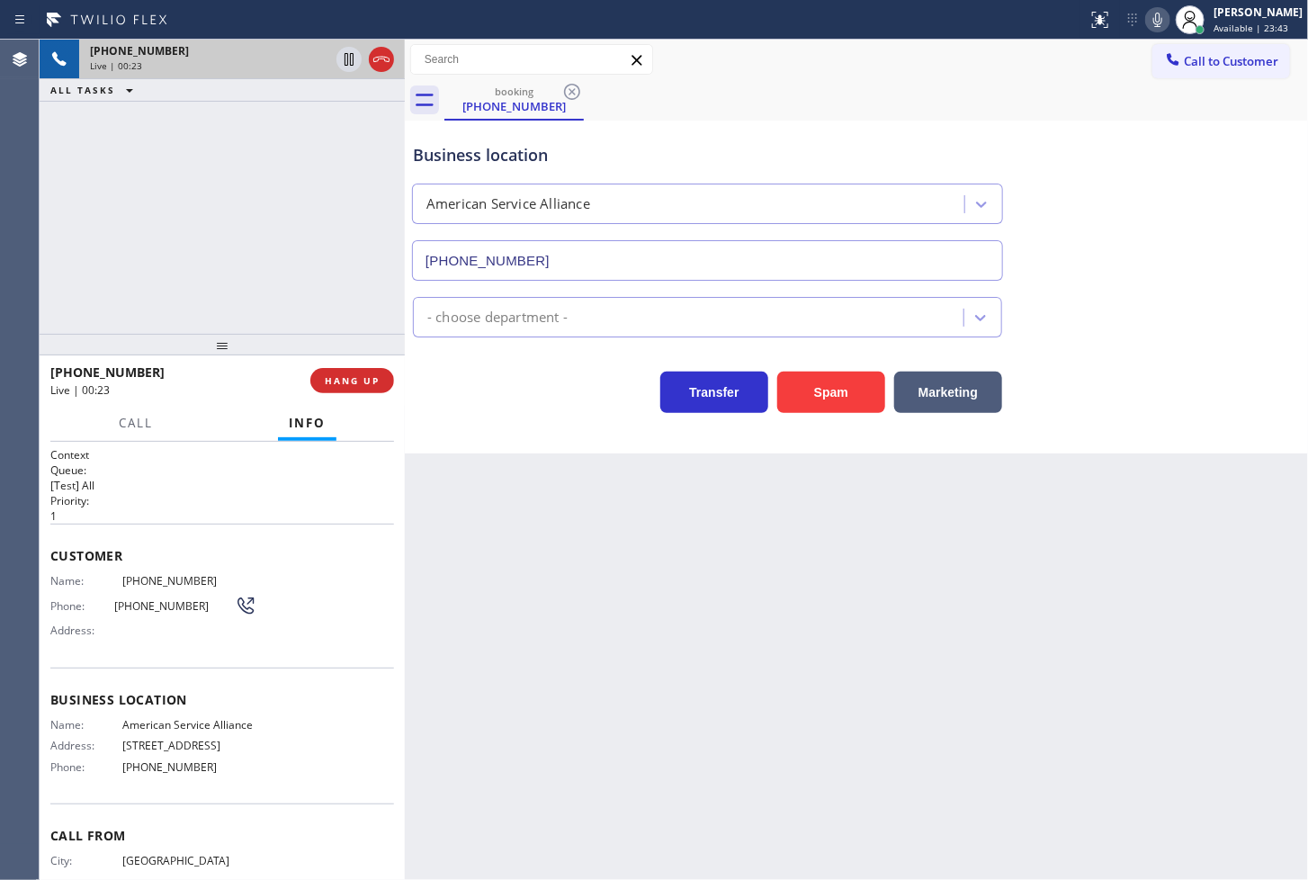
click at [202, 274] on div "+14038626233 Live | 00:23 ALL TASKS ALL TASKS ACTIVE TASKS TASKS IN WRAP UP" at bounding box center [222, 187] width 365 height 294
click at [127, 420] on span "Call" at bounding box center [136, 423] width 34 height 16
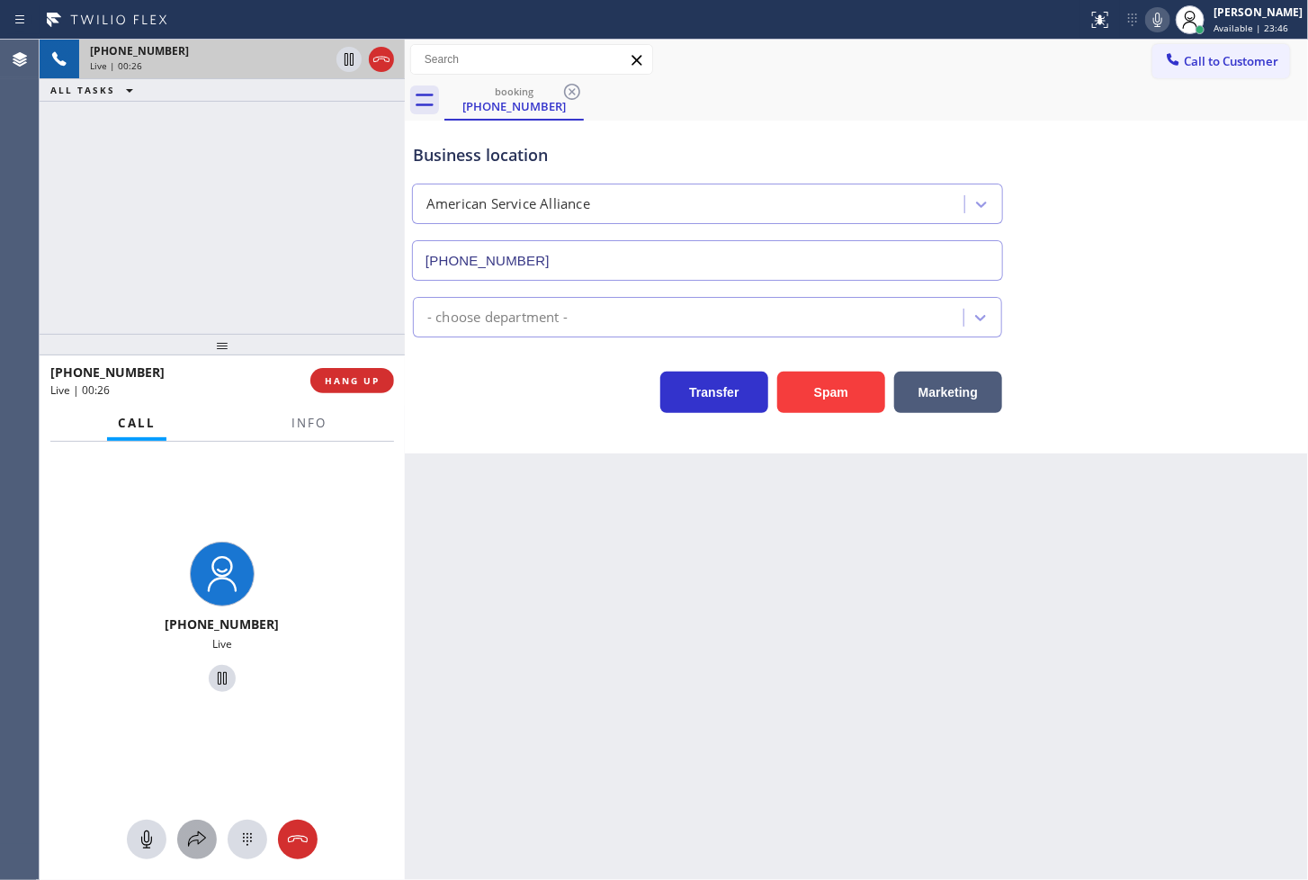
click at [199, 830] on icon at bounding box center [197, 840] width 22 height 22
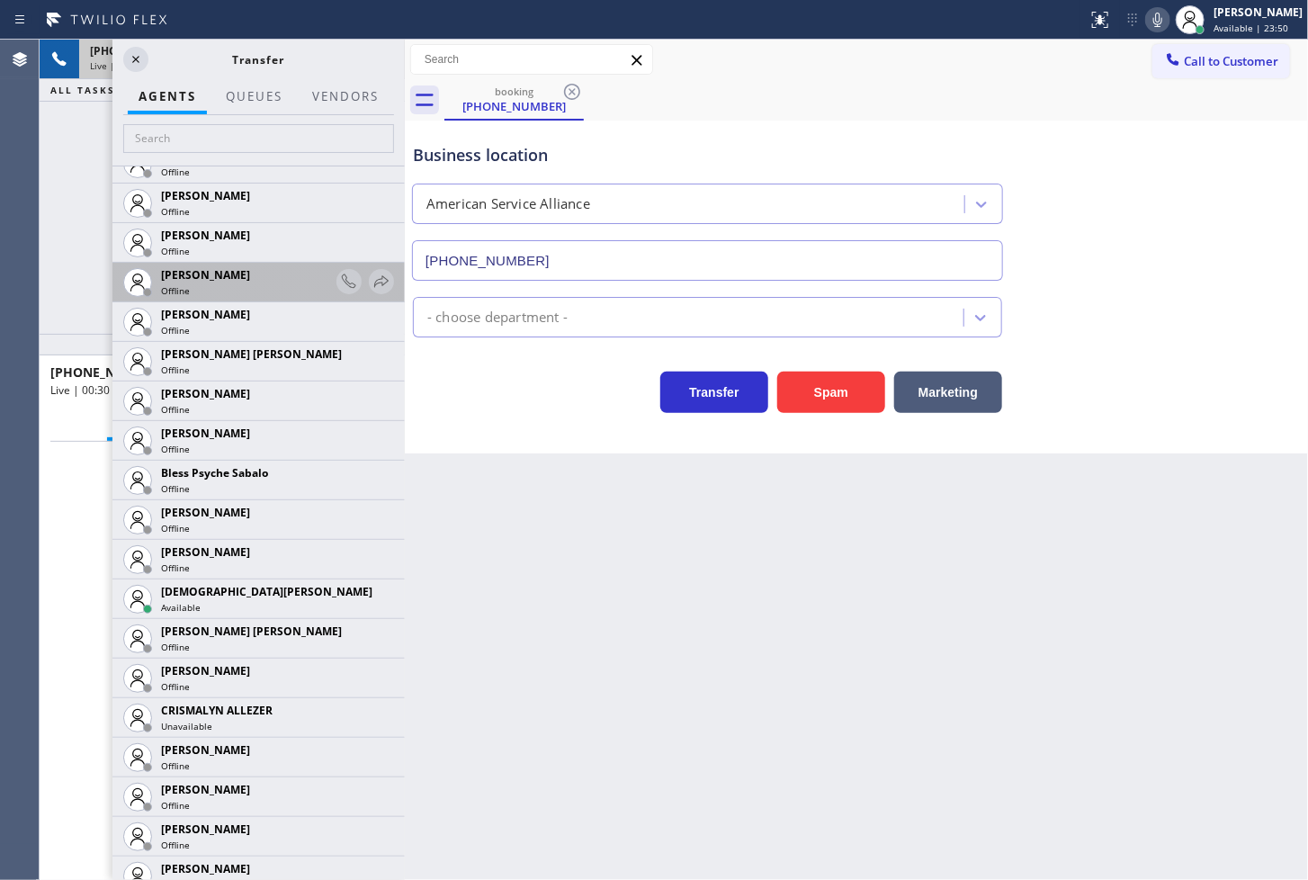
scroll to position [399, 0]
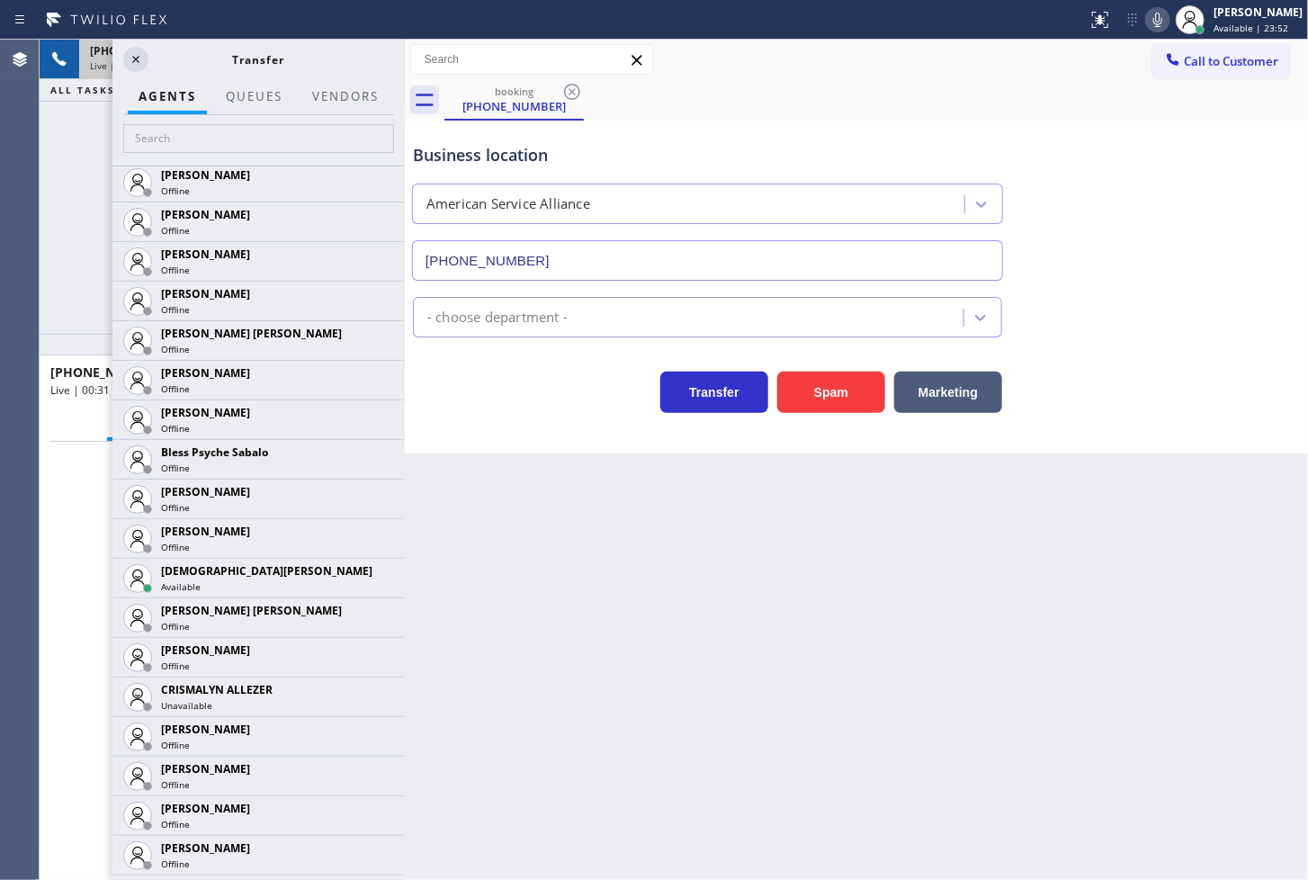
click at [515, 410] on div "Transfer Spam Marketing" at bounding box center [707, 388] width 596 height 50
click at [124, 47] on div "Transfer" at bounding box center [258, 60] width 292 height 40
click at [515, 399] on div "Transfer Spam Marketing" at bounding box center [707, 388] width 596 height 50
click at [131, 64] on icon at bounding box center [136, 60] width 22 height 22
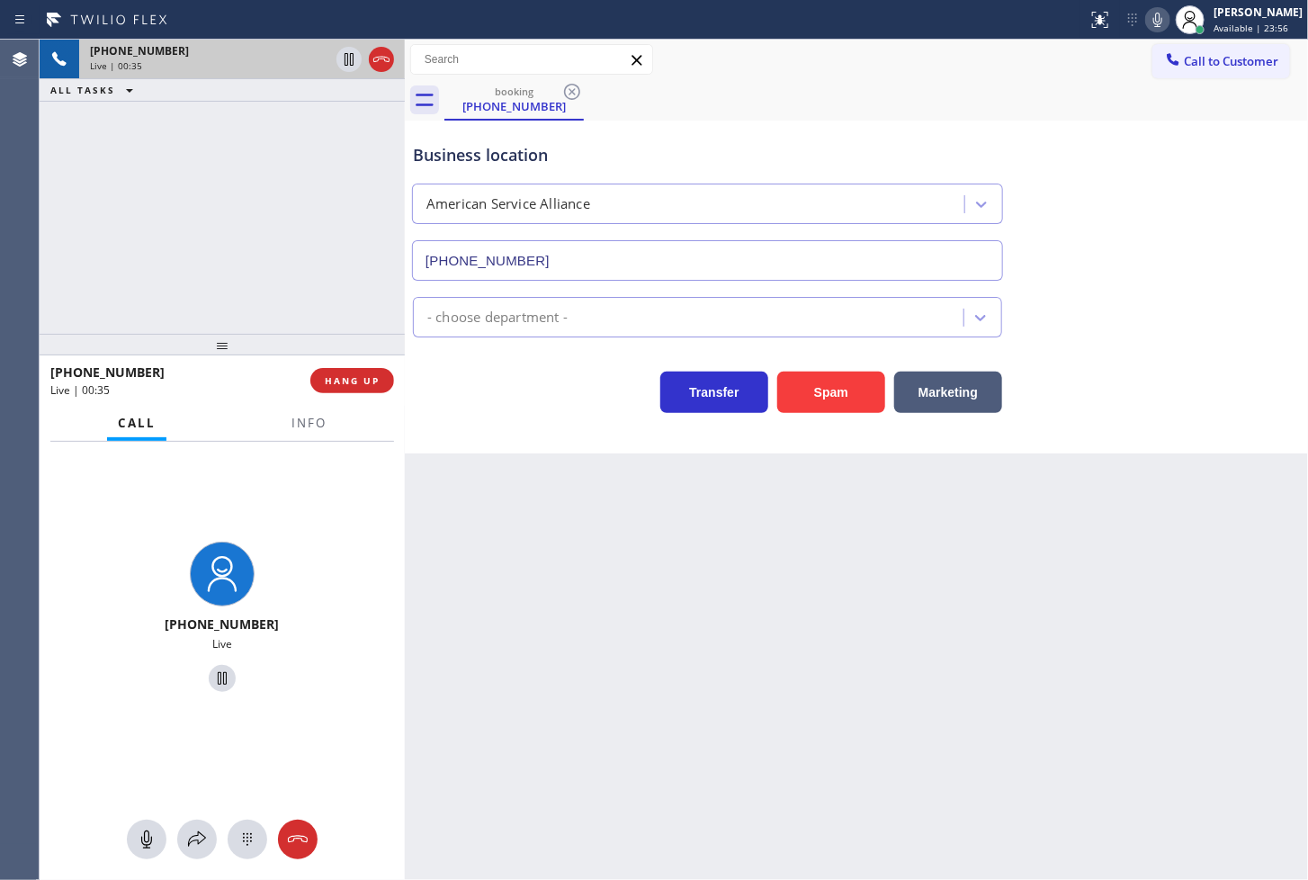
click at [252, 220] on div "+14038626233 Live | 00:35 ALL TASKS ALL TASKS ACTIVE TASKS TASKS IN WRAP UP" at bounding box center [222, 187] width 365 height 294
click at [345, 59] on icon at bounding box center [349, 60] width 22 height 22
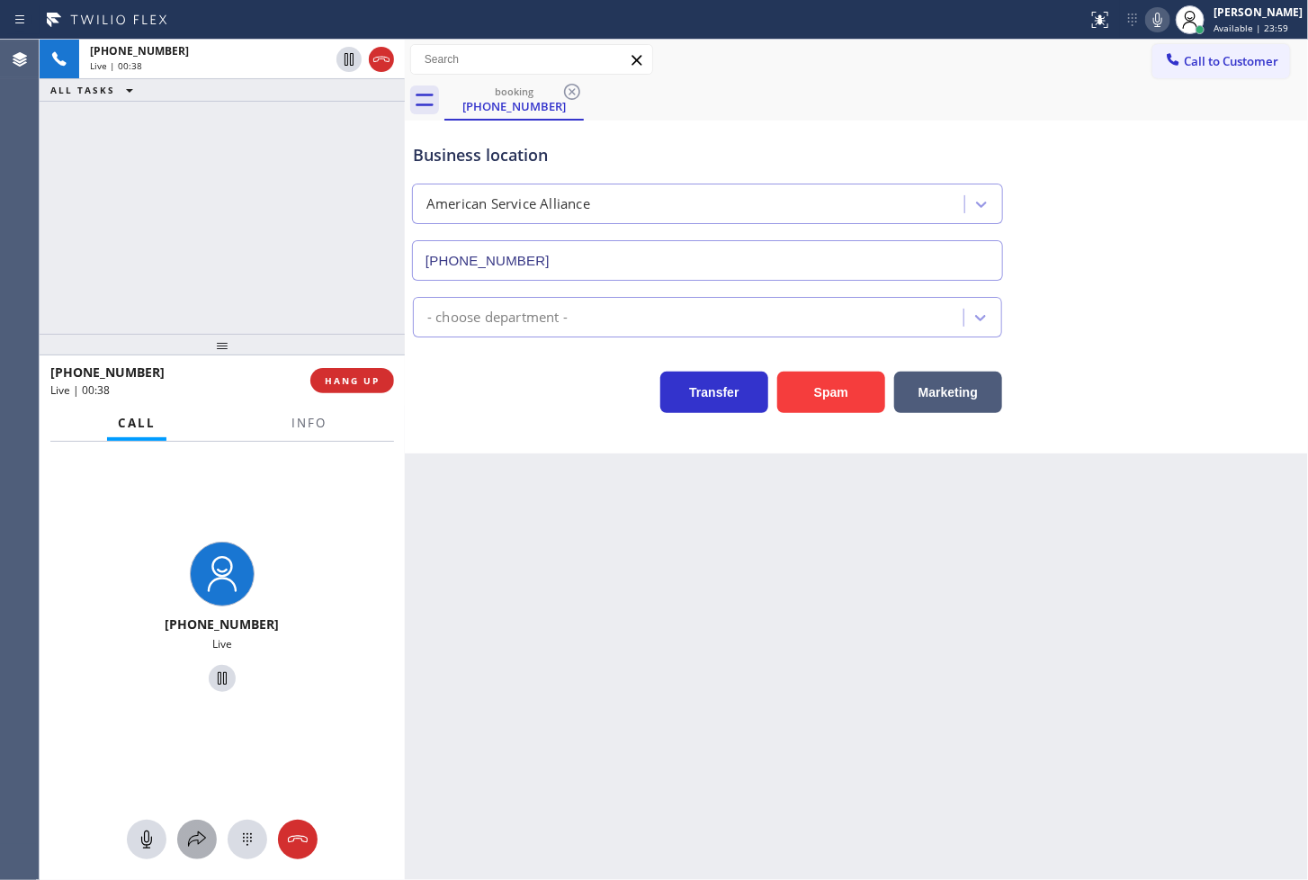
click at [207, 847] on icon at bounding box center [197, 840] width 22 height 22
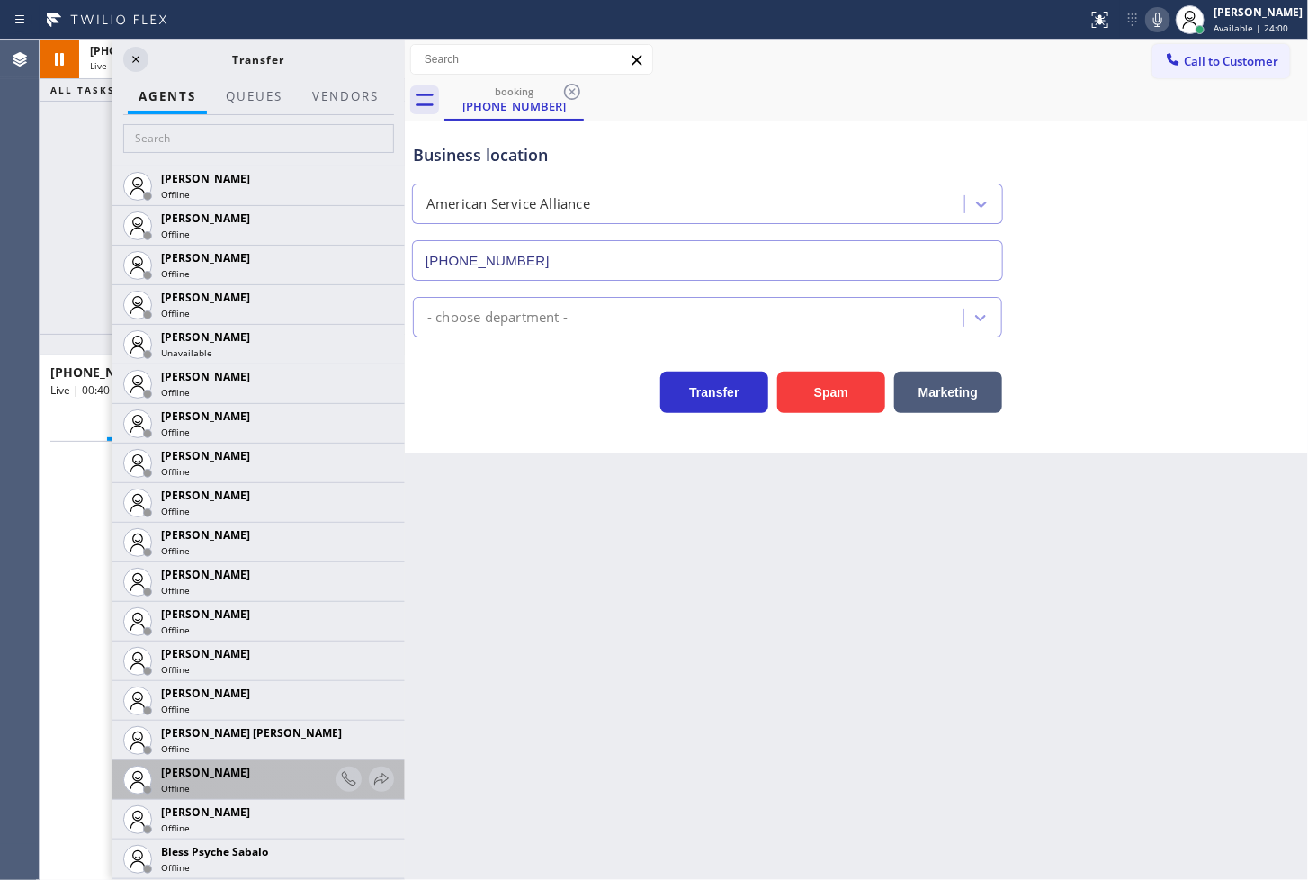
scroll to position [200, 0]
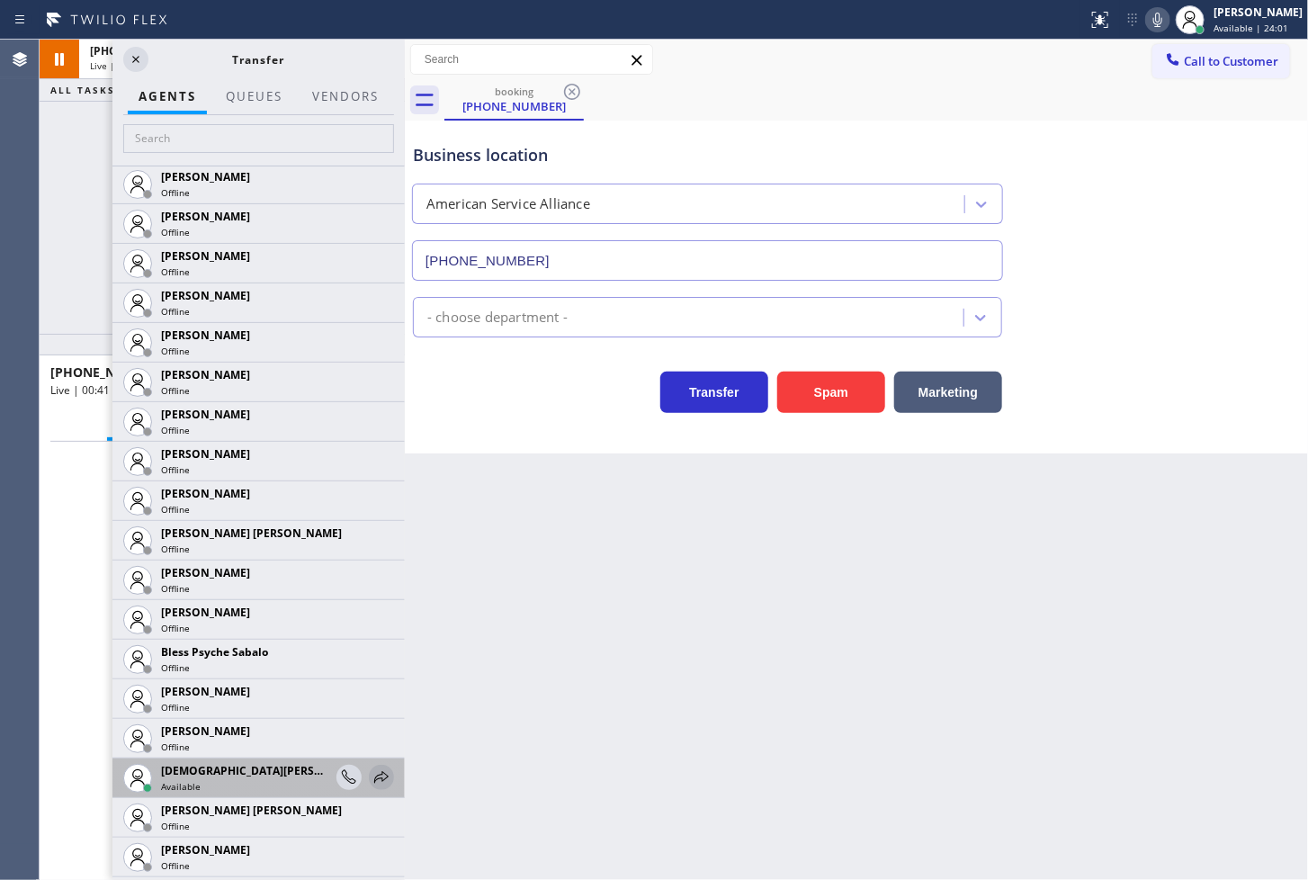
click at [371, 767] on icon at bounding box center [382, 777] width 22 height 22
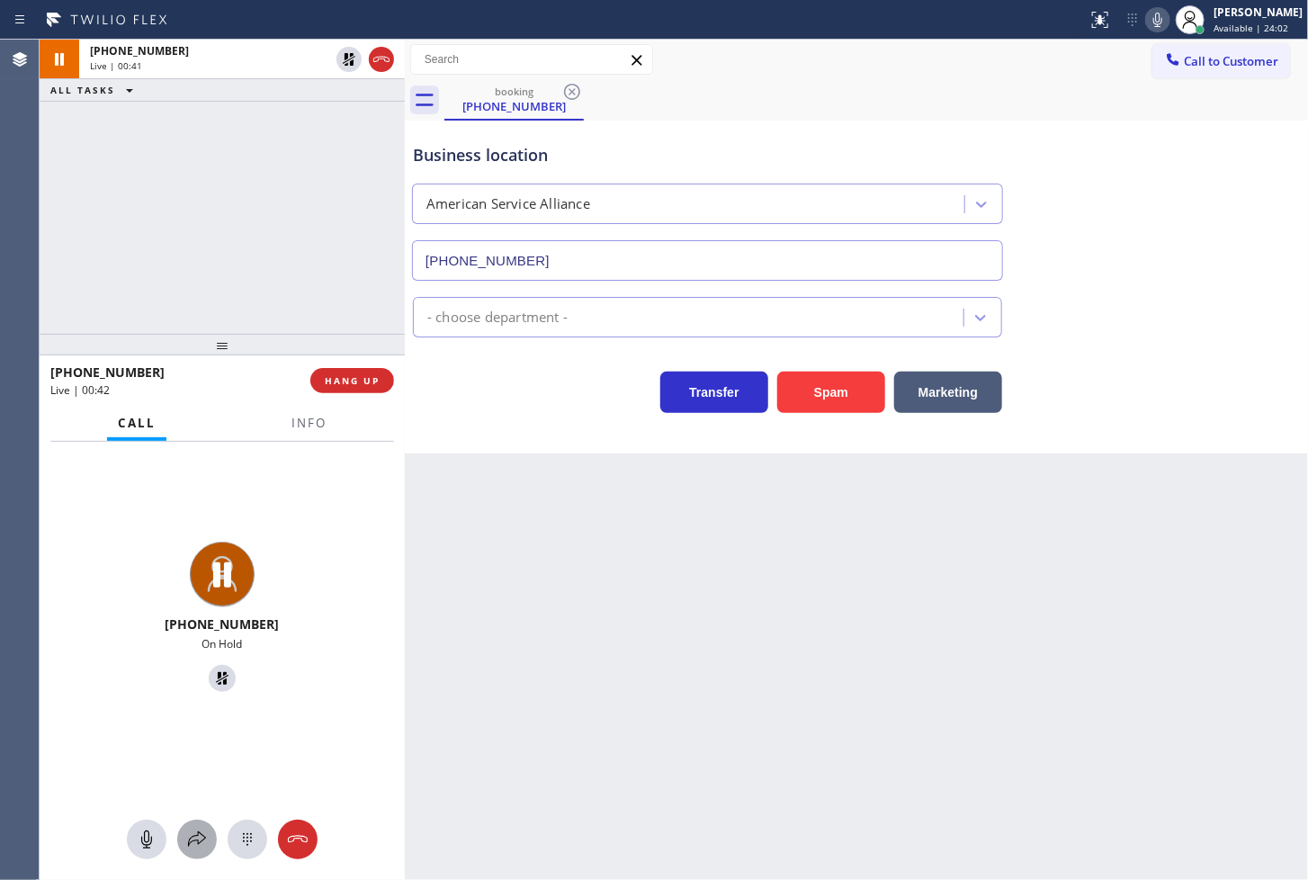
click at [199, 842] on icon at bounding box center [197, 840] width 22 height 22
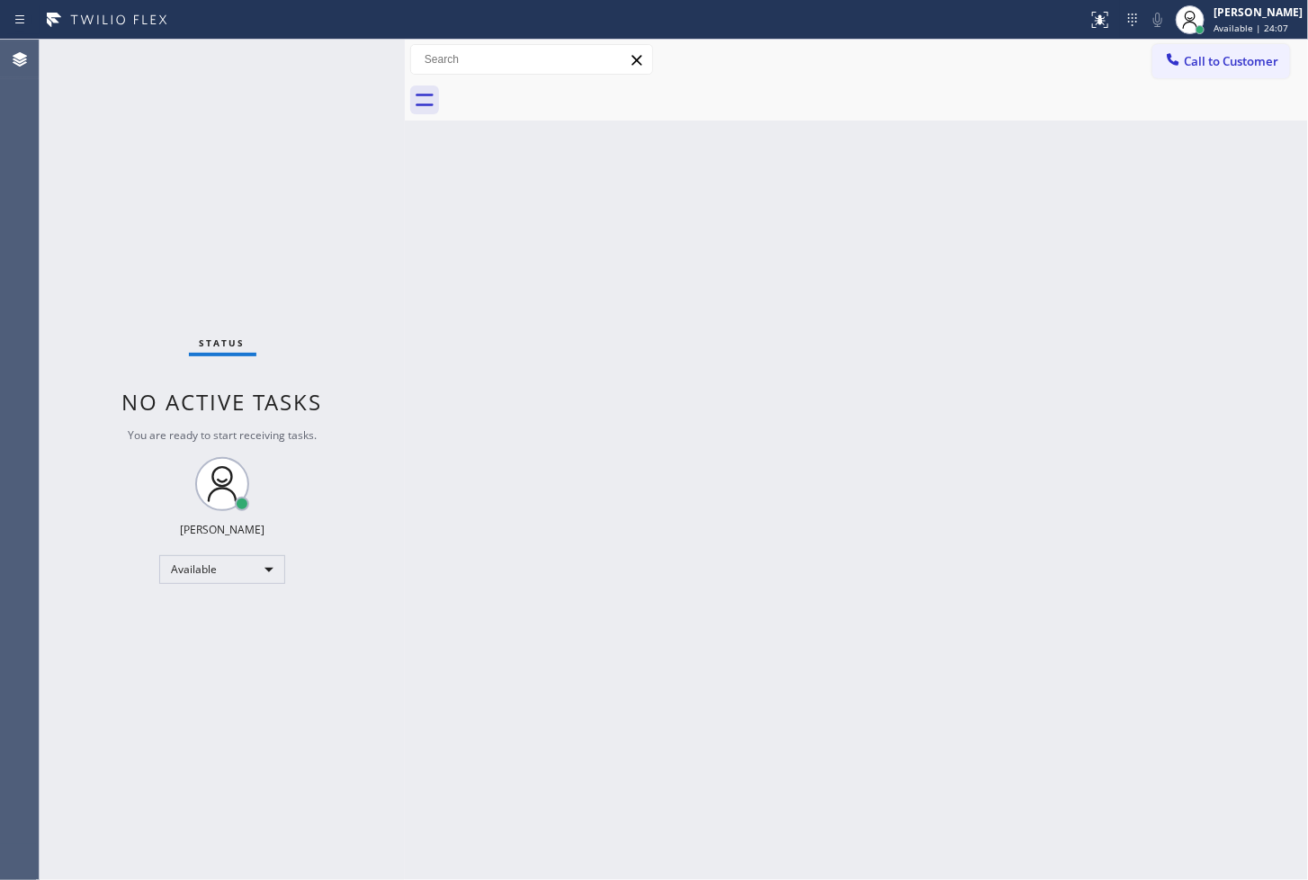
click at [336, 55] on div "Status No active tasks You are ready to start receiving tasks. Judy Anne Bernal…" at bounding box center [222, 460] width 365 height 840
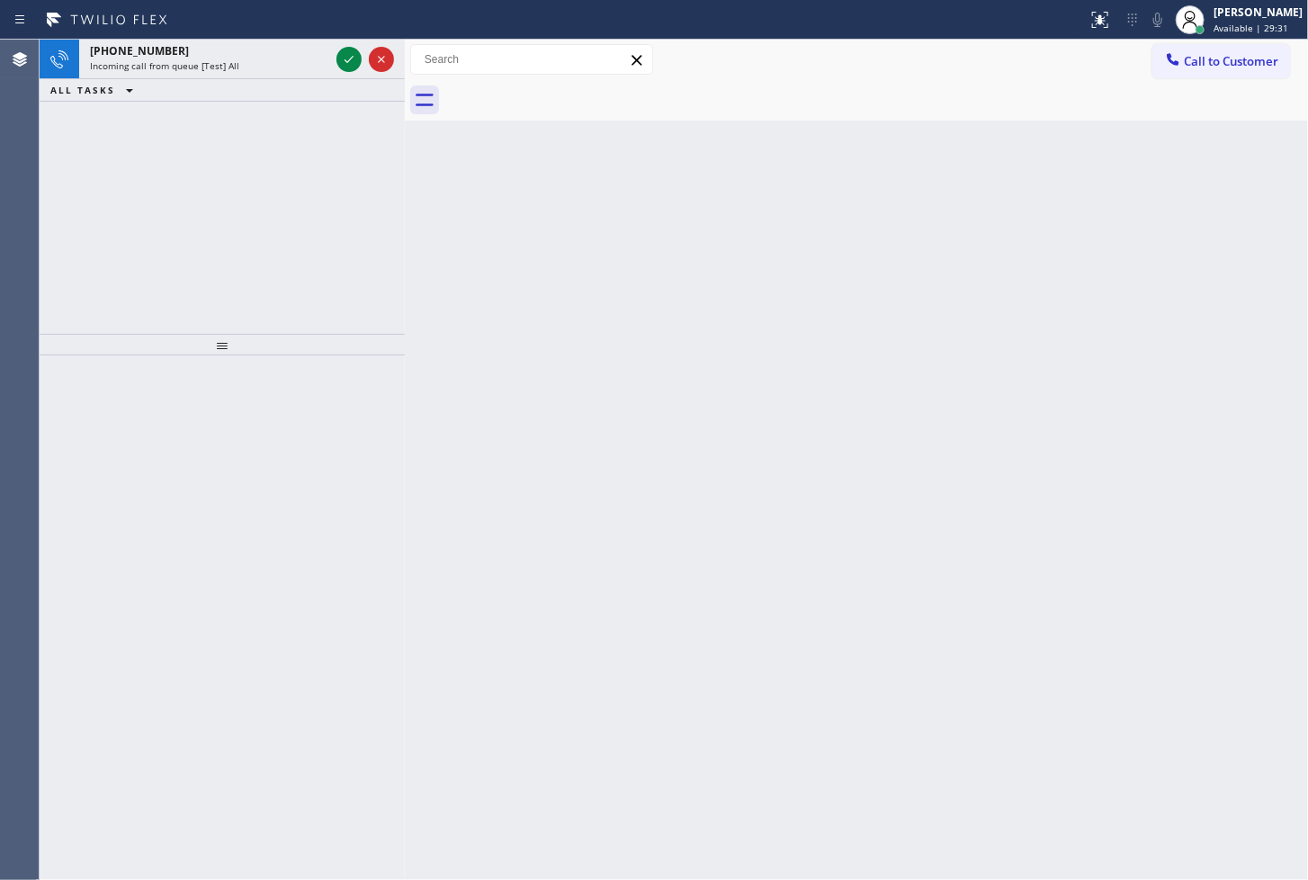
click at [321, 34] on div "Status report No issues detected If you experience an issue, please download th…" at bounding box center [654, 20] width 1308 height 40
click at [344, 54] on icon at bounding box center [349, 60] width 22 height 22
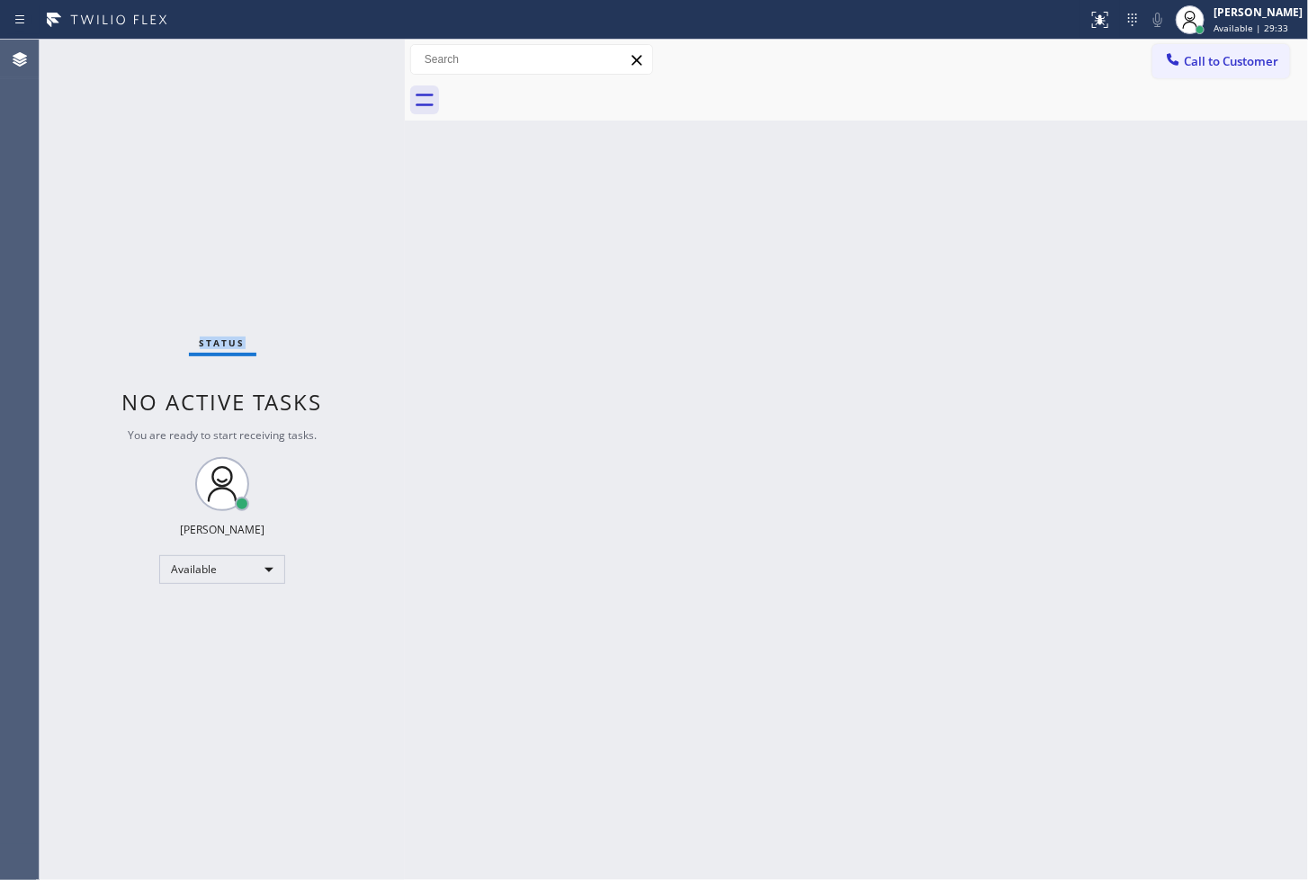
click at [344, 54] on div "Status No active tasks You are ready to start receiving tasks. Judy Anne Bernal…" at bounding box center [222, 460] width 365 height 840
click at [130, 223] on div "Status No active tasks You are ready to start receiving tasks. Judy Anne Bernal…" at bounding box center [222, 460] width 365 height 840
click at [338, 67] on div "Status No active tasks You are ready to start receiving tasks. Judy Anne Bernal…" at bounding box center [222, 460] width 365 height 840
